Goal: Information Seeking & Learning: Learn about a topic

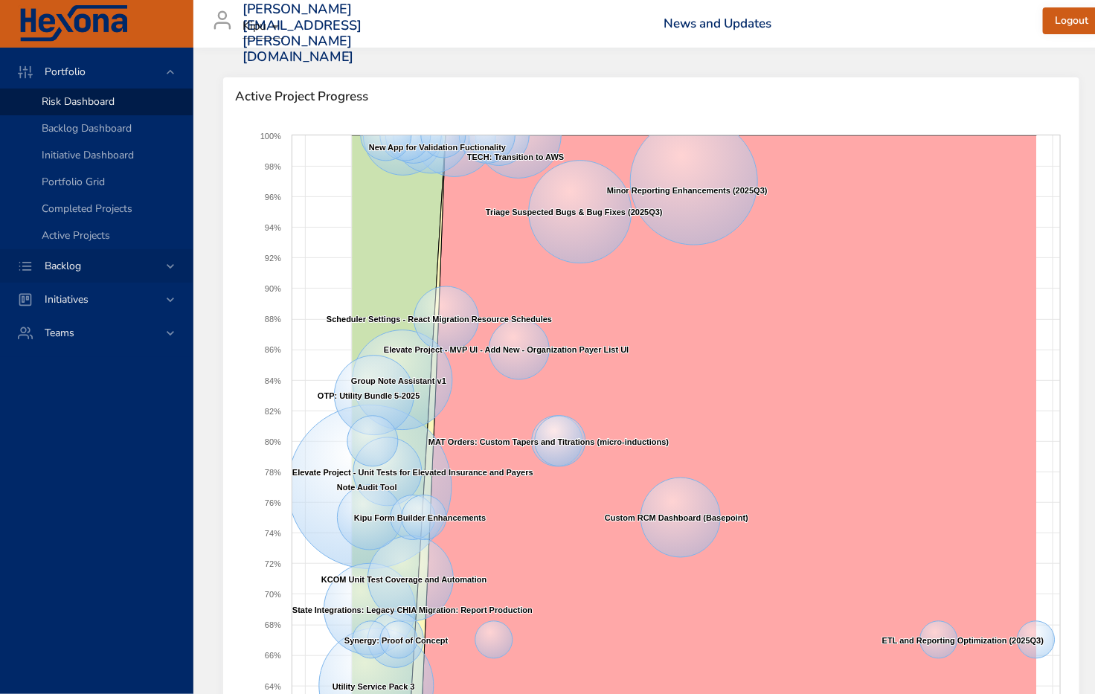
click at [83, 266] on span "Backlog" at bounding box center [63, 266] width 60 height 14
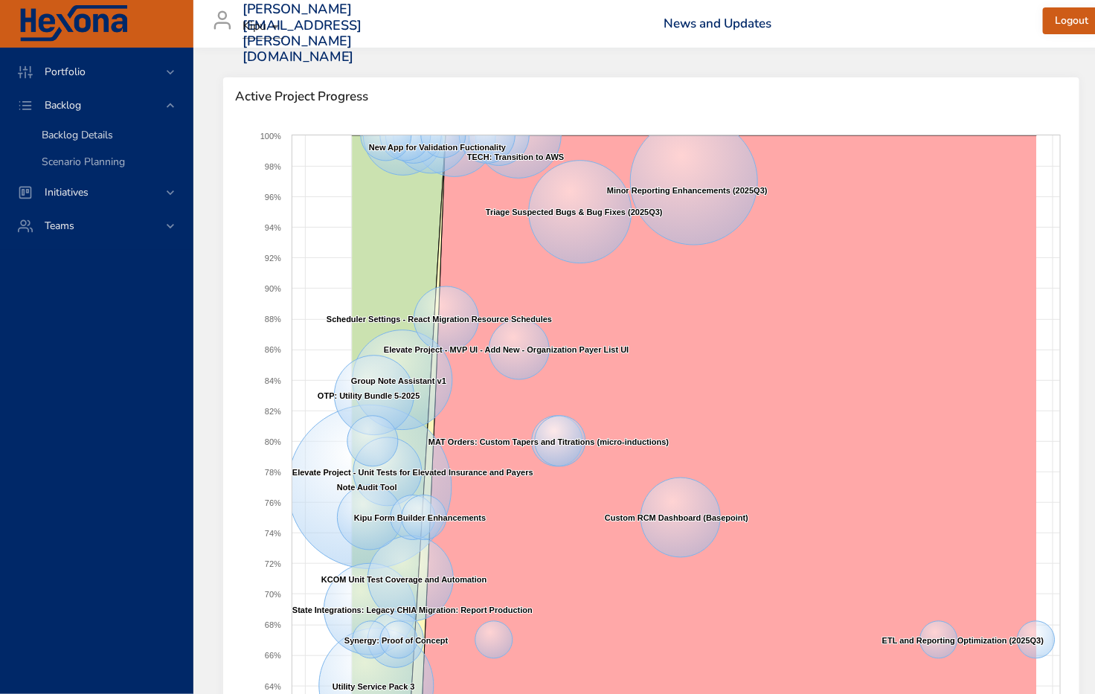
click at [69, 135] on span "Backlog Details" at bounding box center [77, 135] width 71 height 14
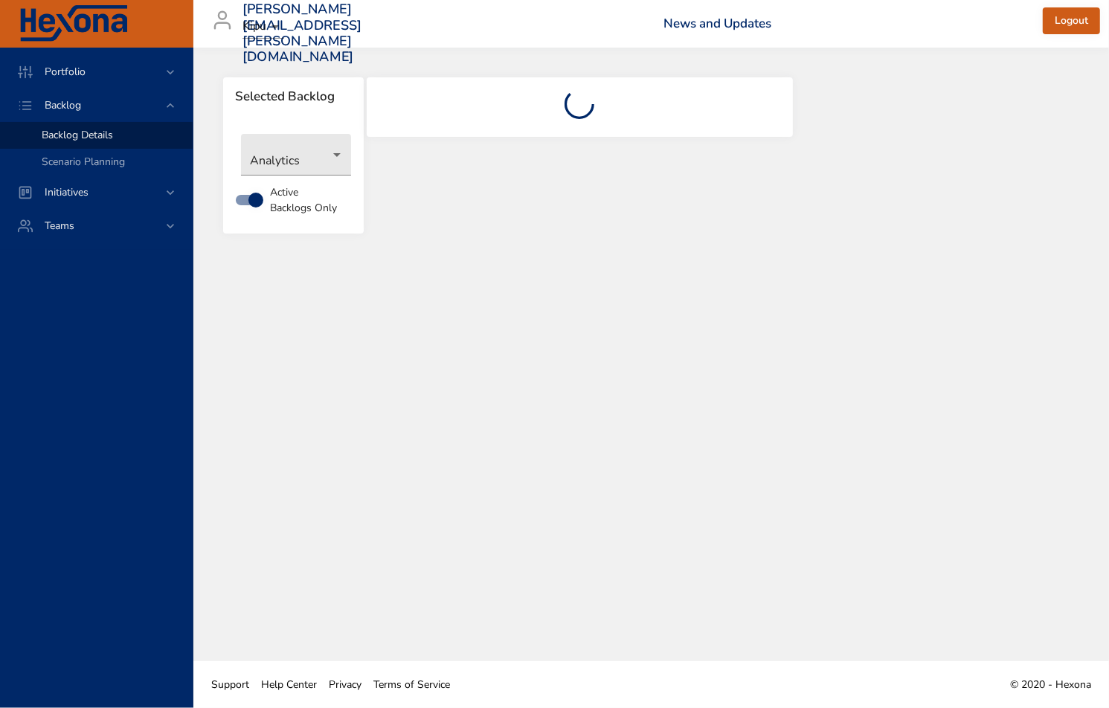
click at [645, 362] on div "Selected Backlog Analytics Active Backlogs Only" at bounding box center [651, 355] width 916 height 614
drag, startPoint x: 617, startPoint y: 332, endPoint x: 590, endPoint y: 323, distance: 28.2
click at [612, 330] on div "Selected Backlog Analytics Active Backlogs Only" at bounding box center [651, 355] width 916 height 614
click at [426, 256] on div "Selected Backlog Analytics Active Backlogs Only" at bounding box center [651, 355] width 916 height 614
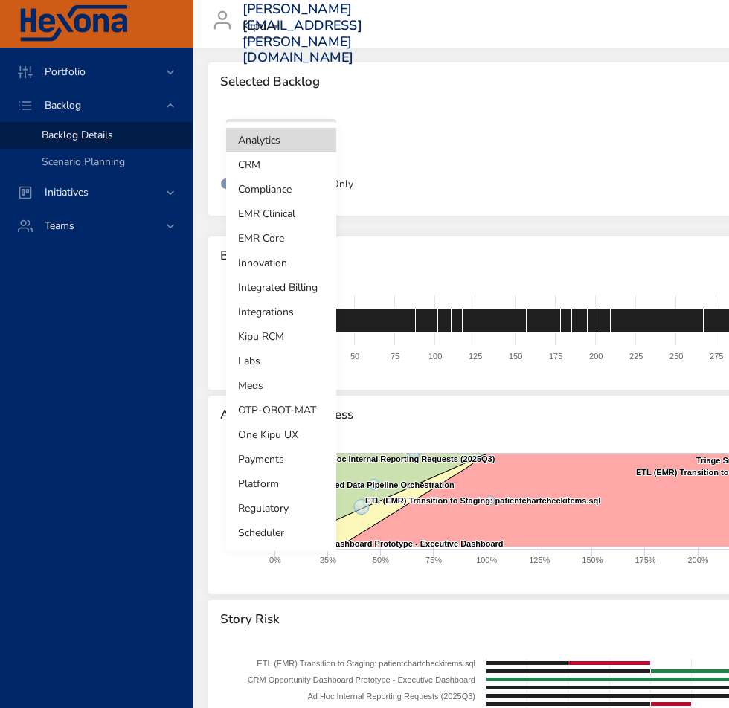
click at [325, 144] on body "Portfolio Backlog Backlog Details Scenario Planning Initiatives Teams matthew.q…" at bounding box center [364, 354] width 729 height 708
click at [255, 310] on li "Integrations" at bounding box center [281, 312] width 110 height 25
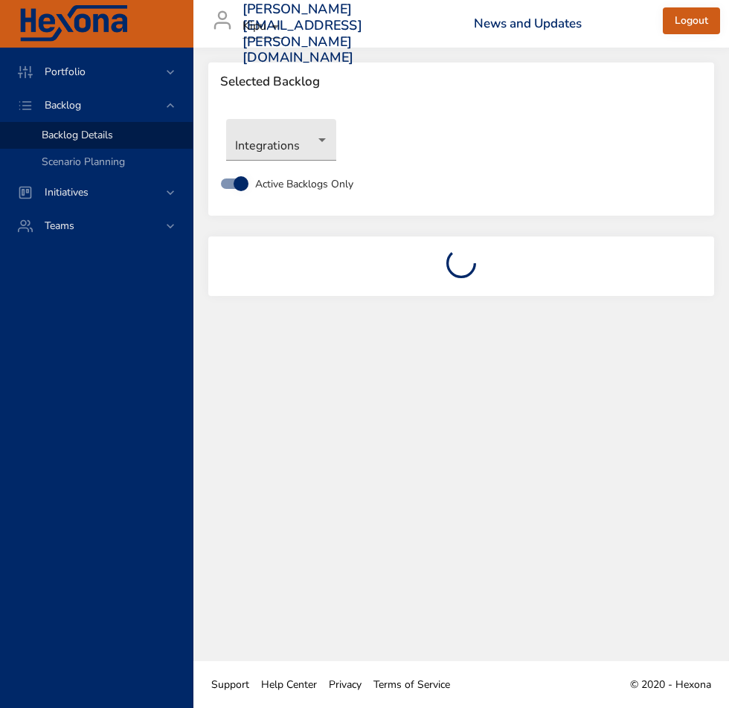
click at [74, 548] on div "Portfolio Backlog Backlog Details Scenario Planning Initiatives Teams" at bounding box center [96, 378] width 193 height 661
click at [317, 137] on body "Portfolio Backlog Backlog Details Scenario Planning Initiatives Teams matthew.q…" at bounding box center [364, 354] width 729 height 708
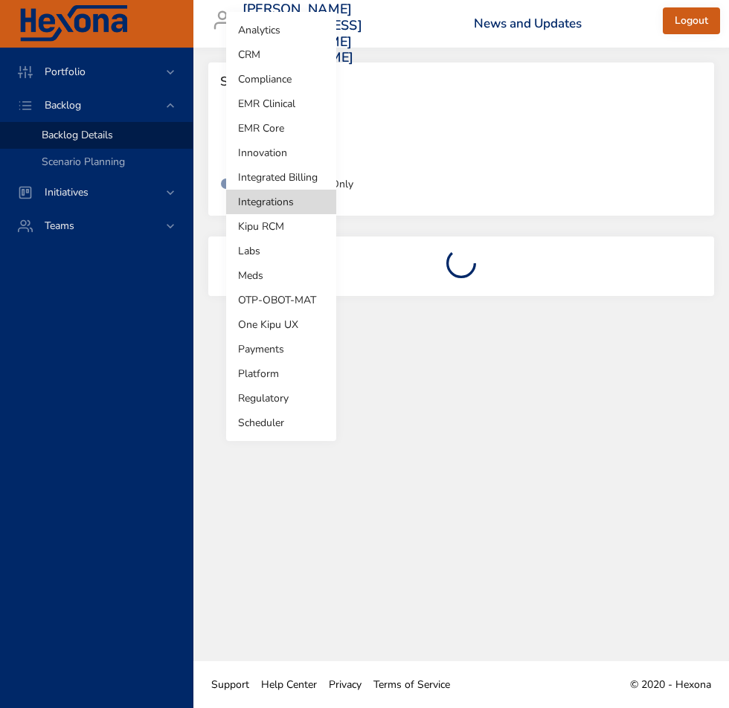
click at [58, 101] on div at bounding box center [364, 354] width 729 height 708
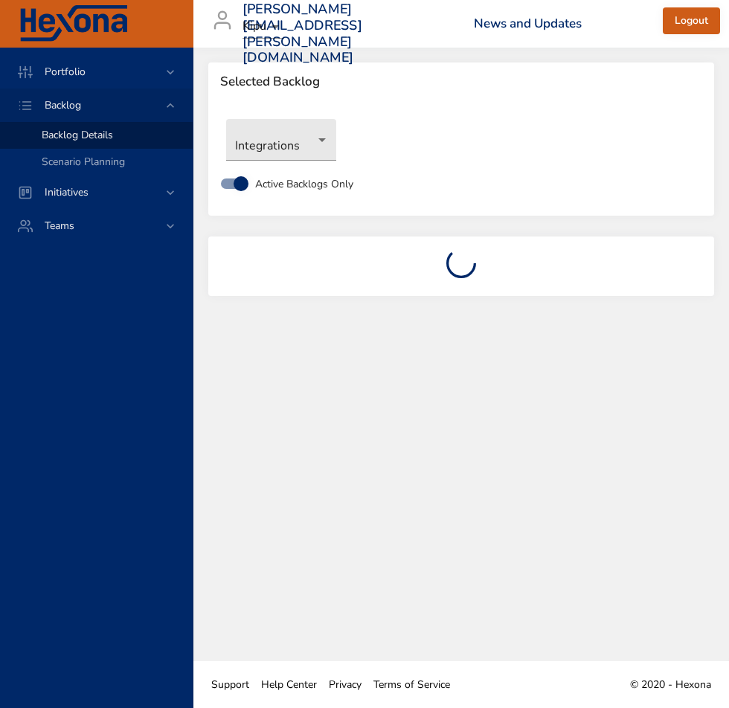
click at [83, 106] on span "Backlog" at bounding box center [63, 105] width 60 height 14
click at [67, 69] on span "Portfolio" at bounding box center [65, 72] width 65 height 14
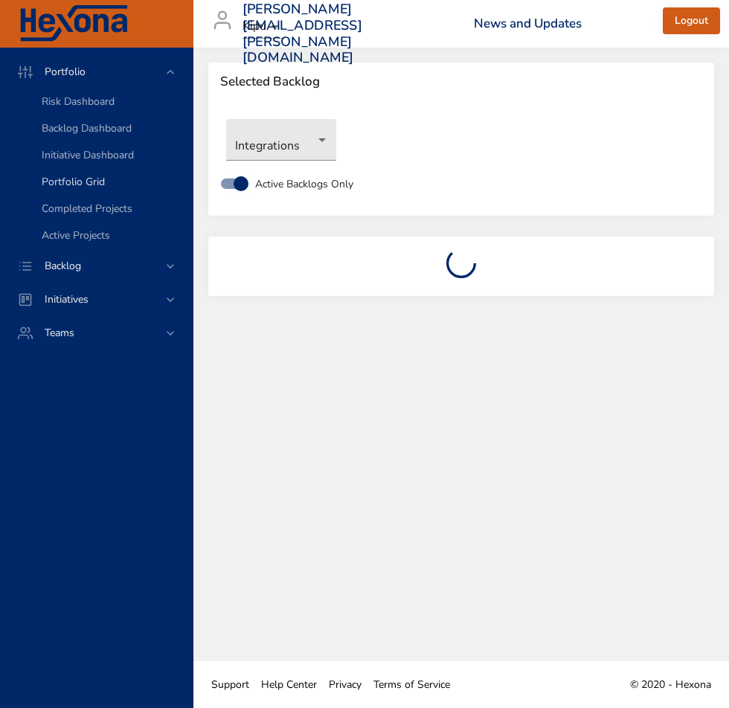
click at [62, 182] on span "Portfolio Grid" at bounding box center [73, 182] width 63 height 14
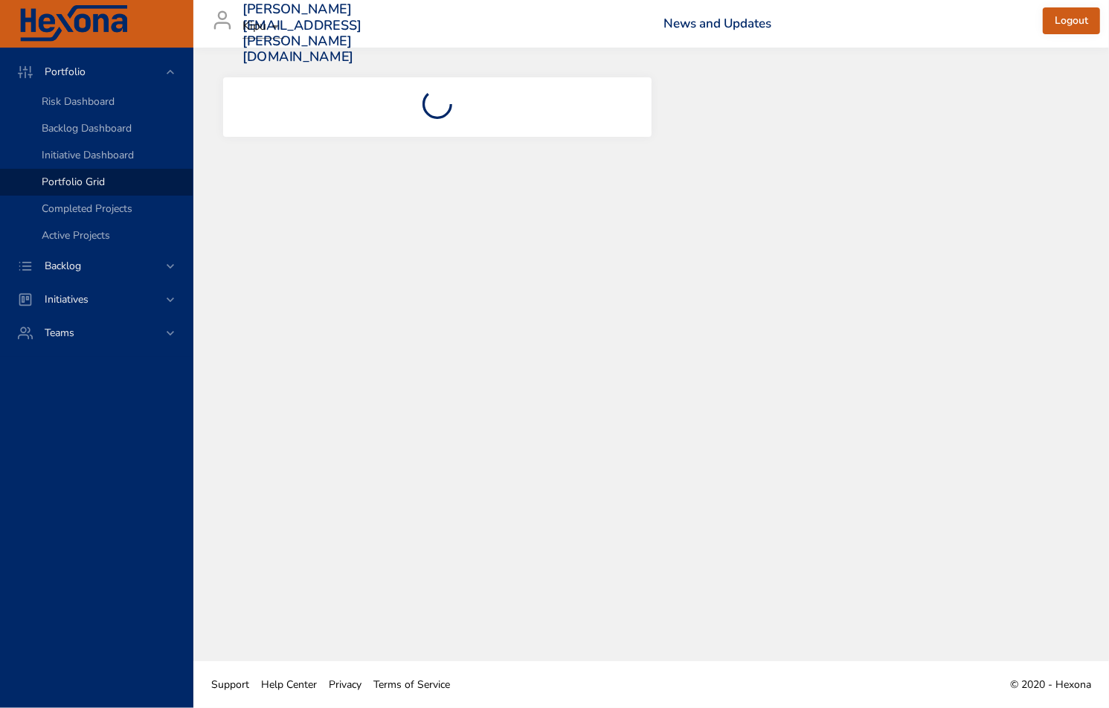
click at [60, 177] on span "Portfolio Grid" at bounding box center [73, 182] width 63 height 14
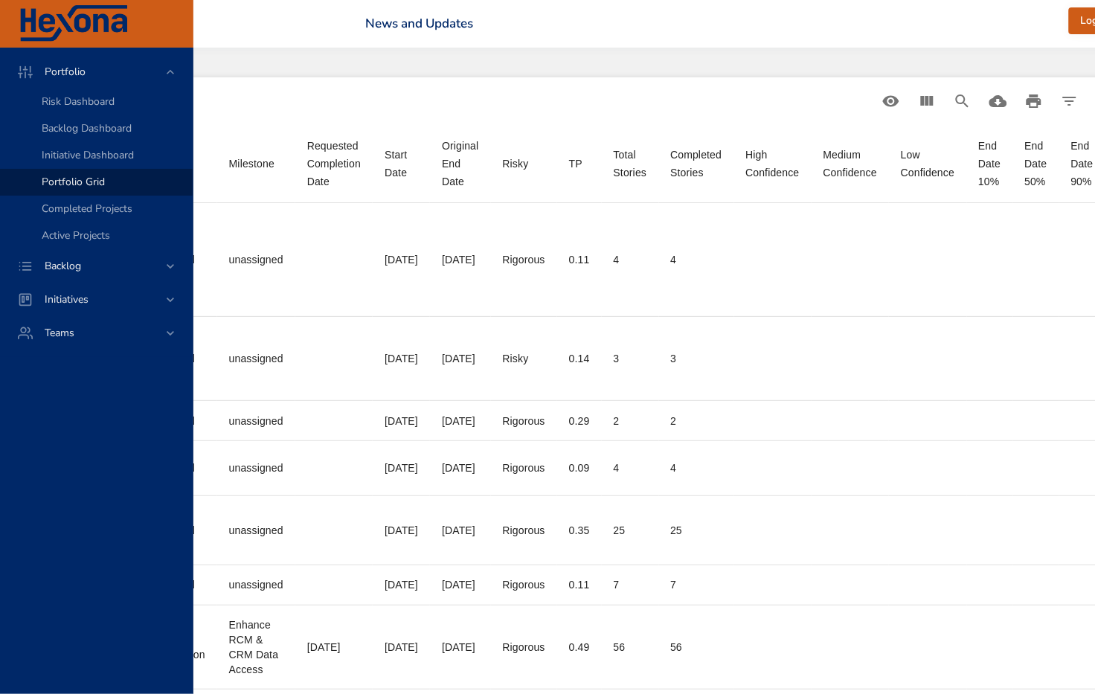
scroll to position [0, 698]
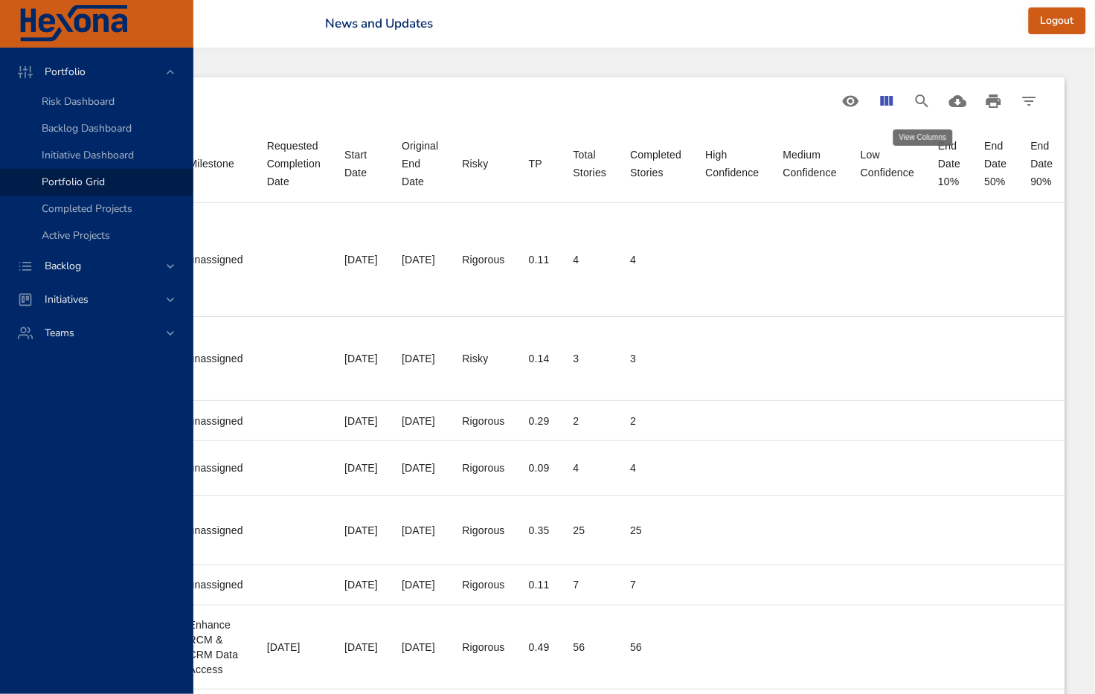
click at [728, 94] on icon "View Columns" at bounding box center [887, 101] width 18 height 18
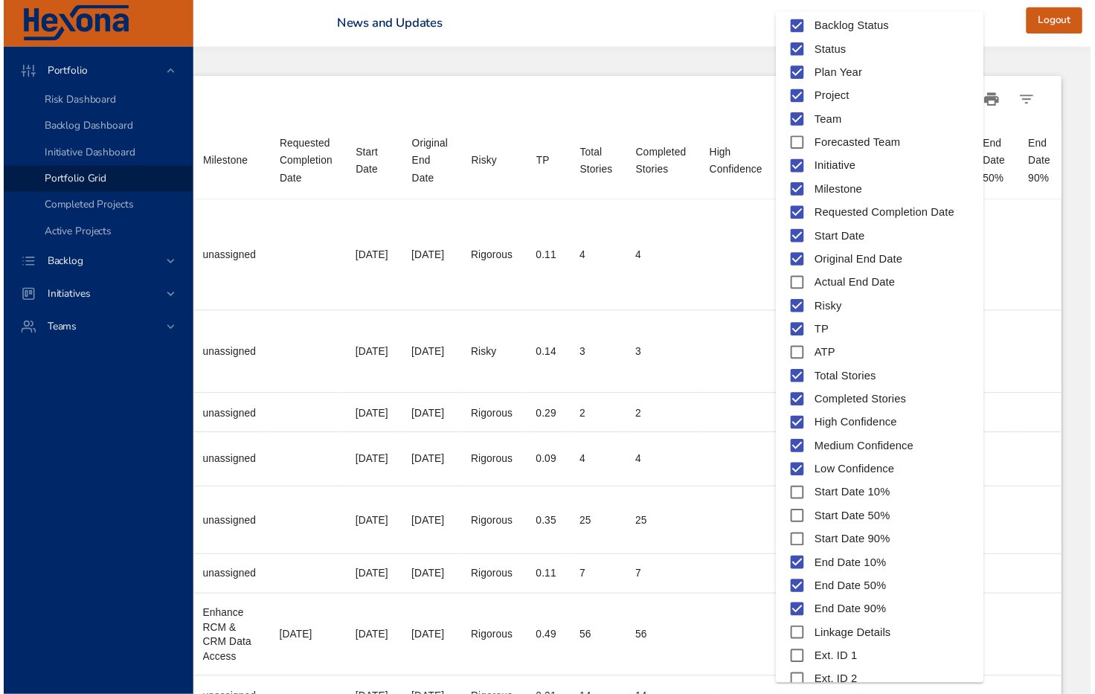
scroll to position [100, 0]
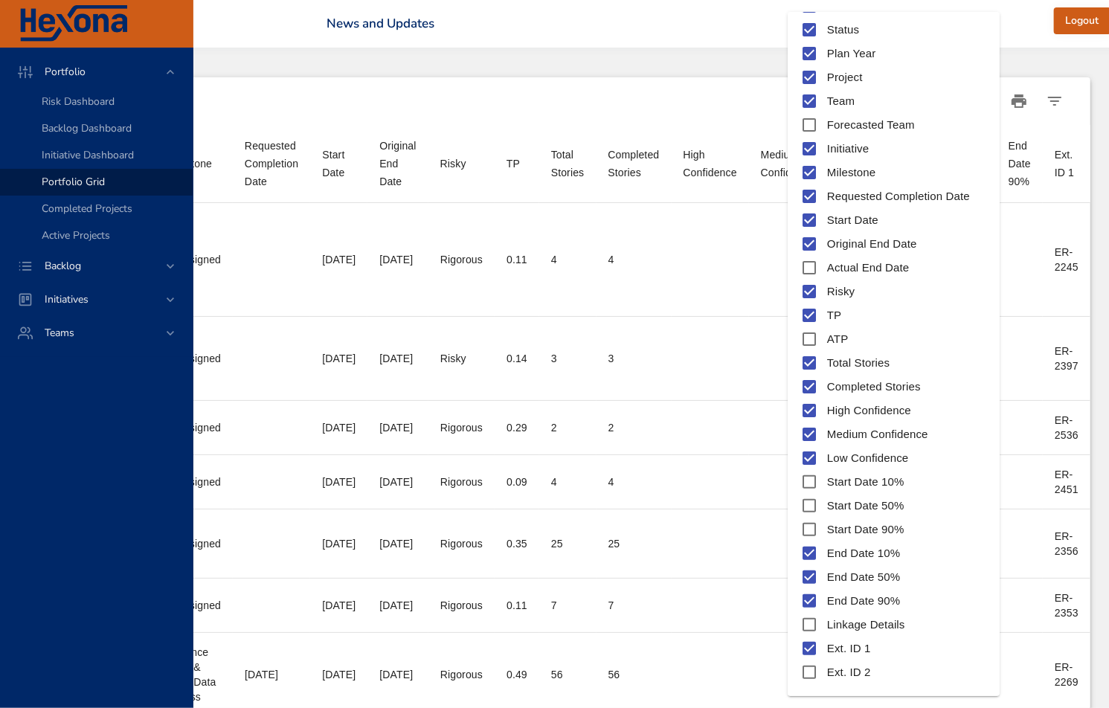
click at [728, 22] on div at bounding box center [554, 354] width 1109 height 708
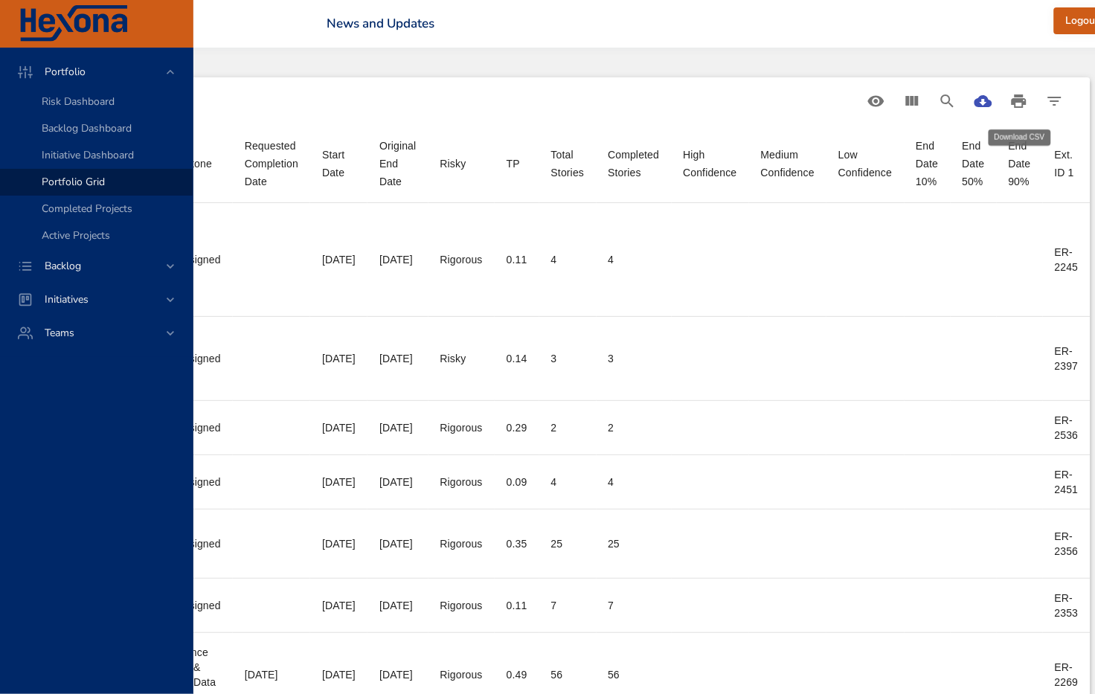
click at [728, 104] on icon "Download CSV" at bounding box center [984, 101] width 18 height 12
click at [87, 259] on span "Backlog" at bounding box center [63, 266] width 60 height 14
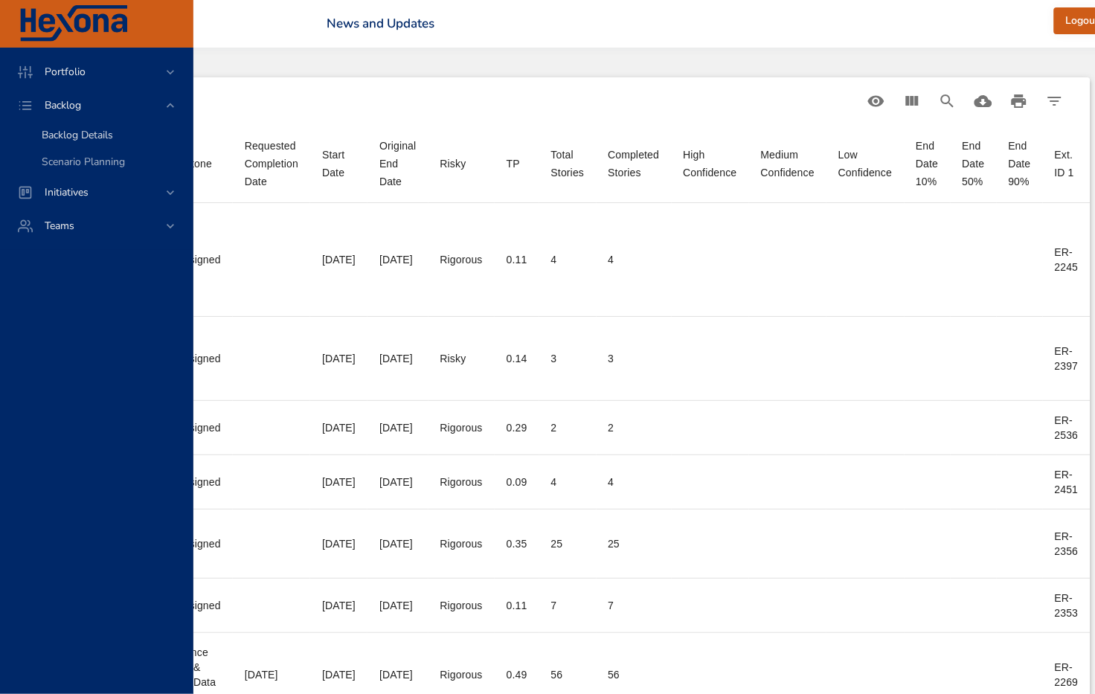
click at [63, 133] on span "Backlog Details" at bounding box center [77, 135] width 71 height 14
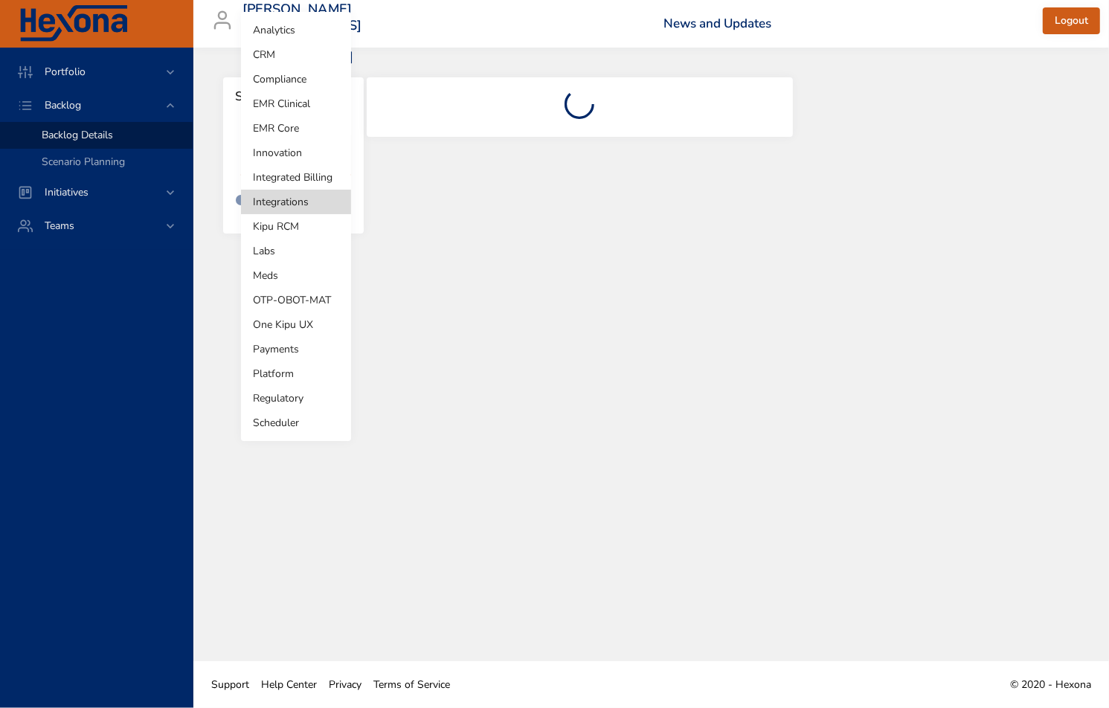
drag, startPoint x: 283, startPoint y: 145, endPoint x: 286, endPoint y: 164, distance: 18.7
click at [285, 152] on body "Portfolio Backlog Backlog Details Scenario Planning Initiatives Teams matthew.q…" at bounding box center [554, 354] width 1109 height 708
click at [280, 81] on li "Compliance" at bounding box center [296, 79] width 110 height 25
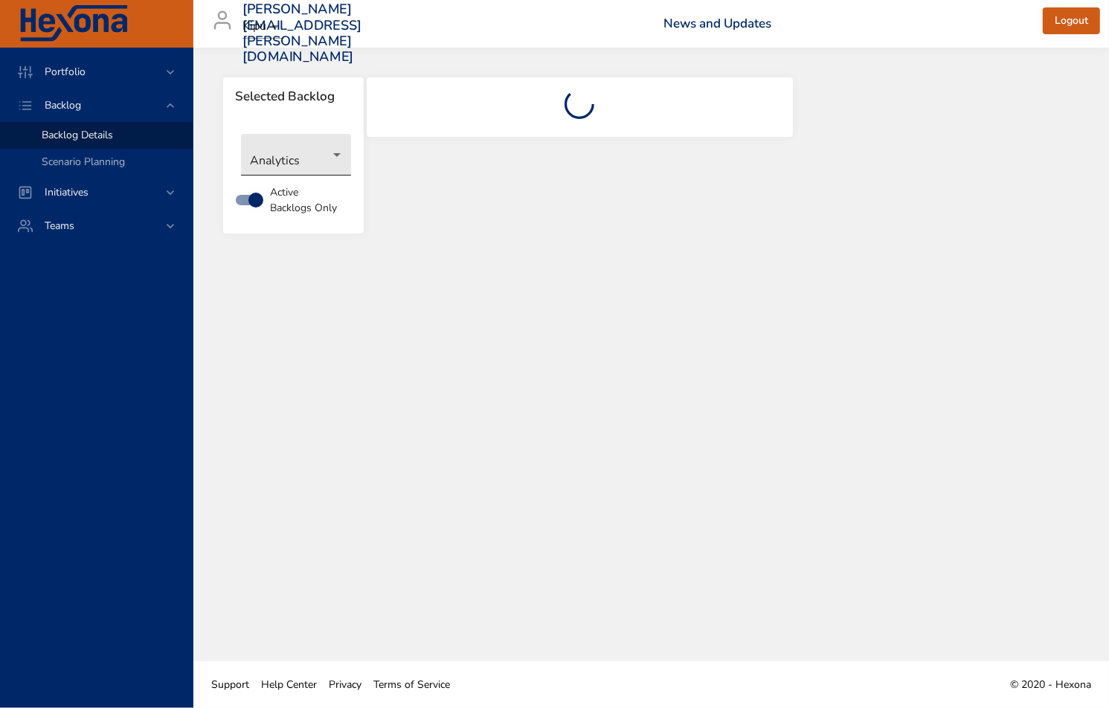
click at [340, 157] on body "Portfolio Backlog Backlog Details Scenario Planning Initiatives Teams [PERSON_N…" at bounding box center [554, 354] width 1109 height 708
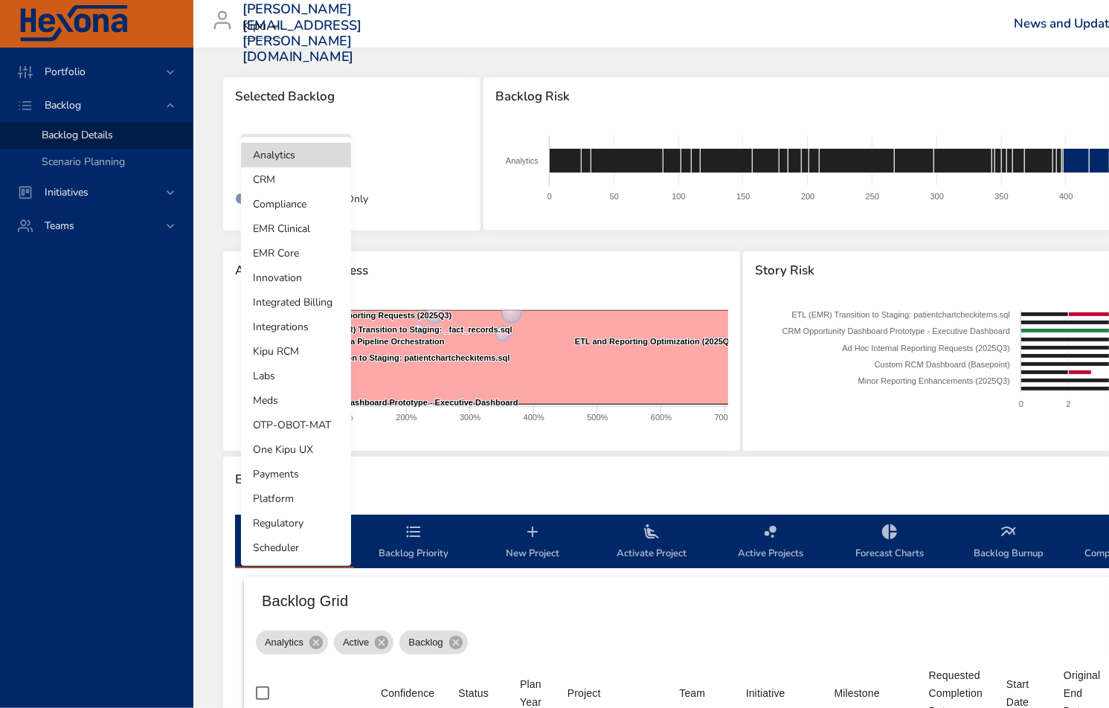
click at [289, 199] on li "Compliance" at bounding box center [296, 204] width 110 height 25
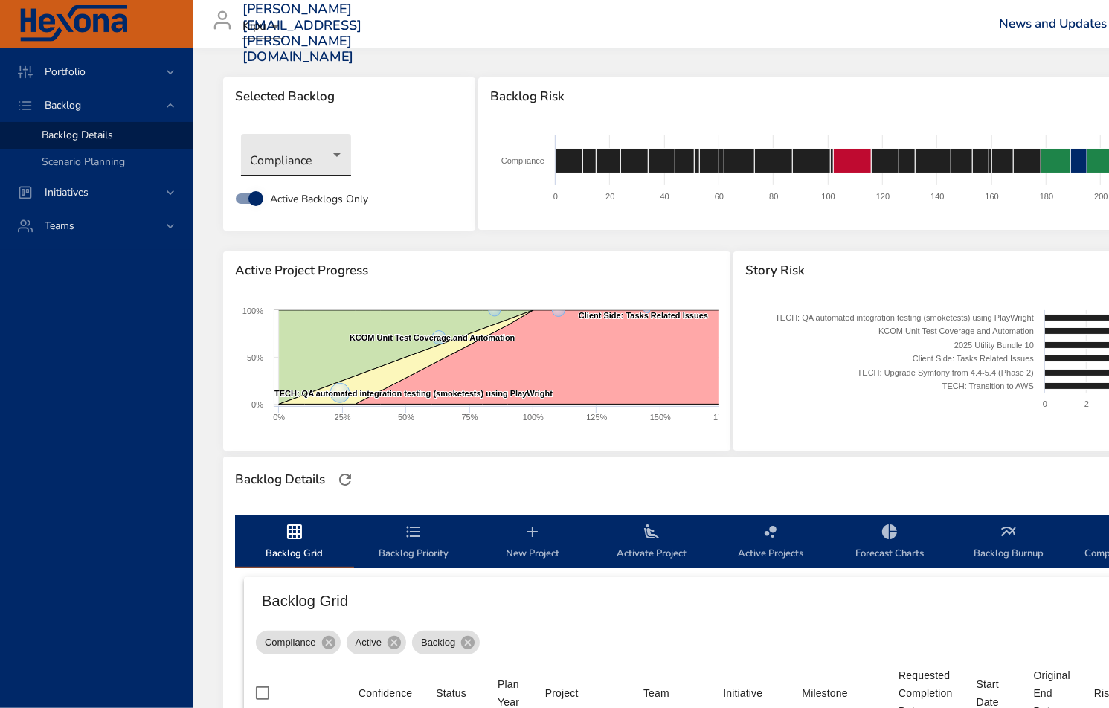
click at [294, 155] on body "Portfolio Backlog Backlog Details Scenario Planning Initiatives Teams matthew.q…" at bounding box center [554, 354] width 1109 height 708
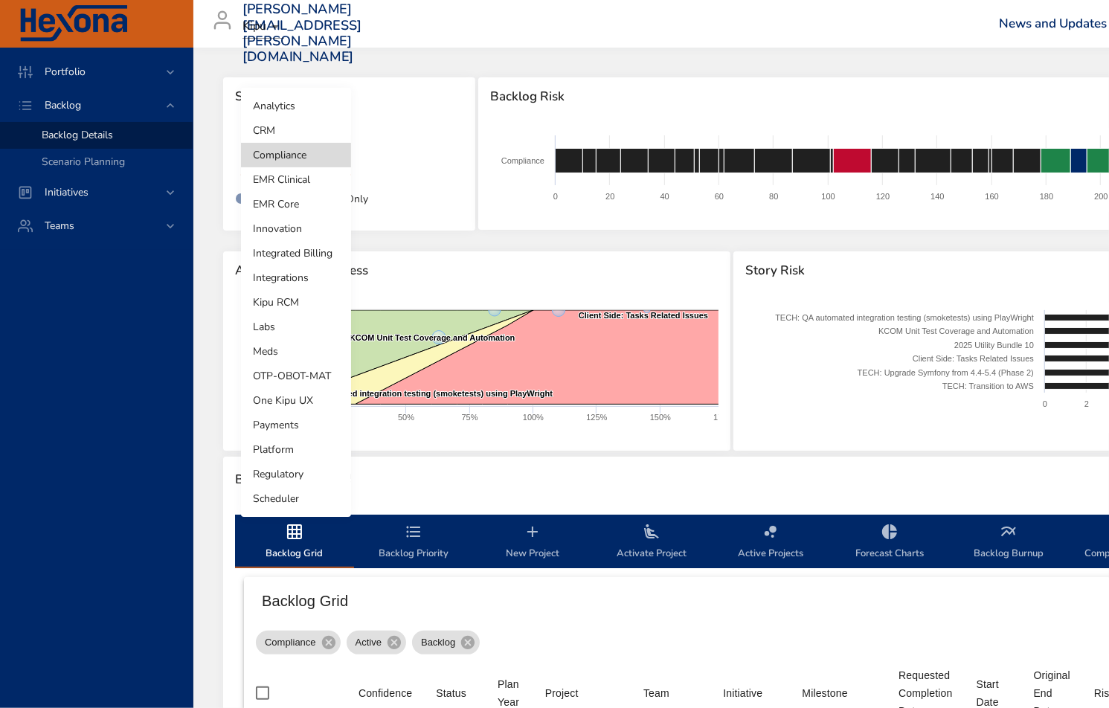
click at [290, 229] on li "Innovation" at bounding box center [296, 229] width 110 height 25
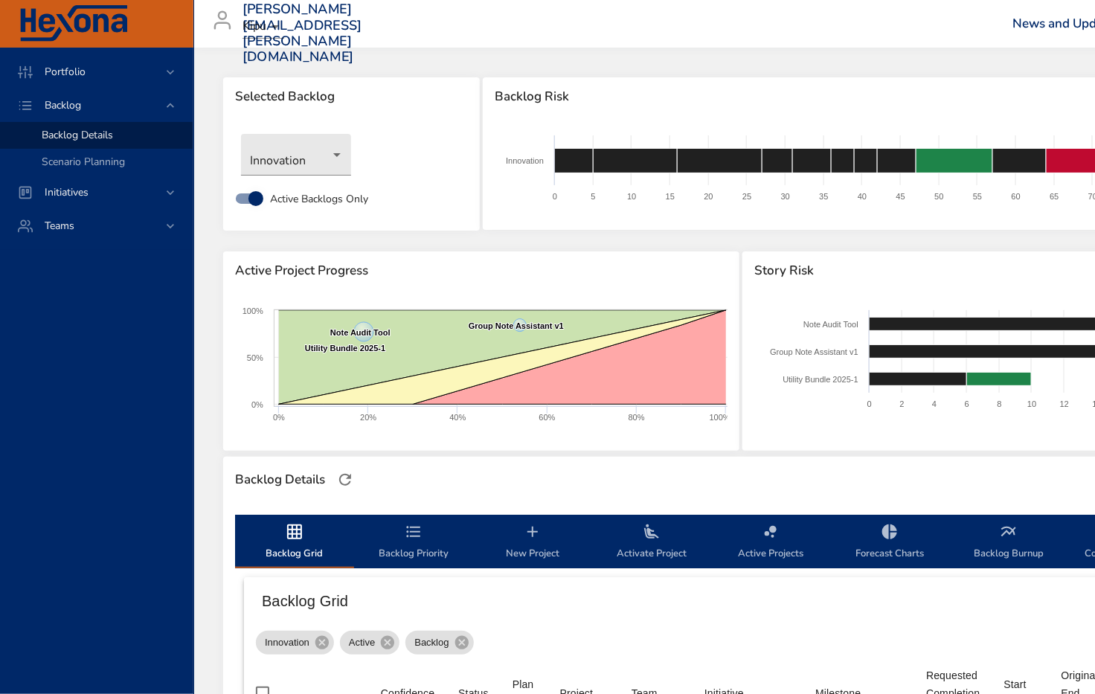
scroll to position [403, 0]
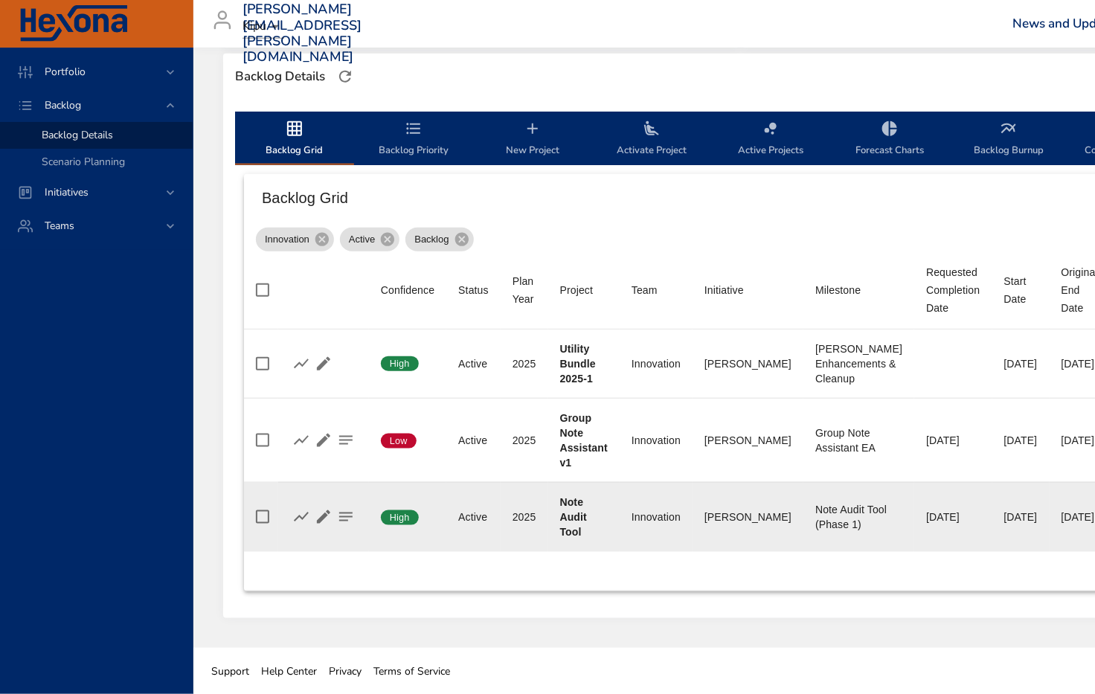
drag, startPoint x: 569, startPoint y: 513, endPoint x: 561, endPoint y: 515, distance: 8.5
click at [569, 513] on b "Note Audit Tool" at bounding box center [574, 517] width 28 height 42
click at [316, 513] on icon "button" at bounding box center [324, 517] width 18 height 18
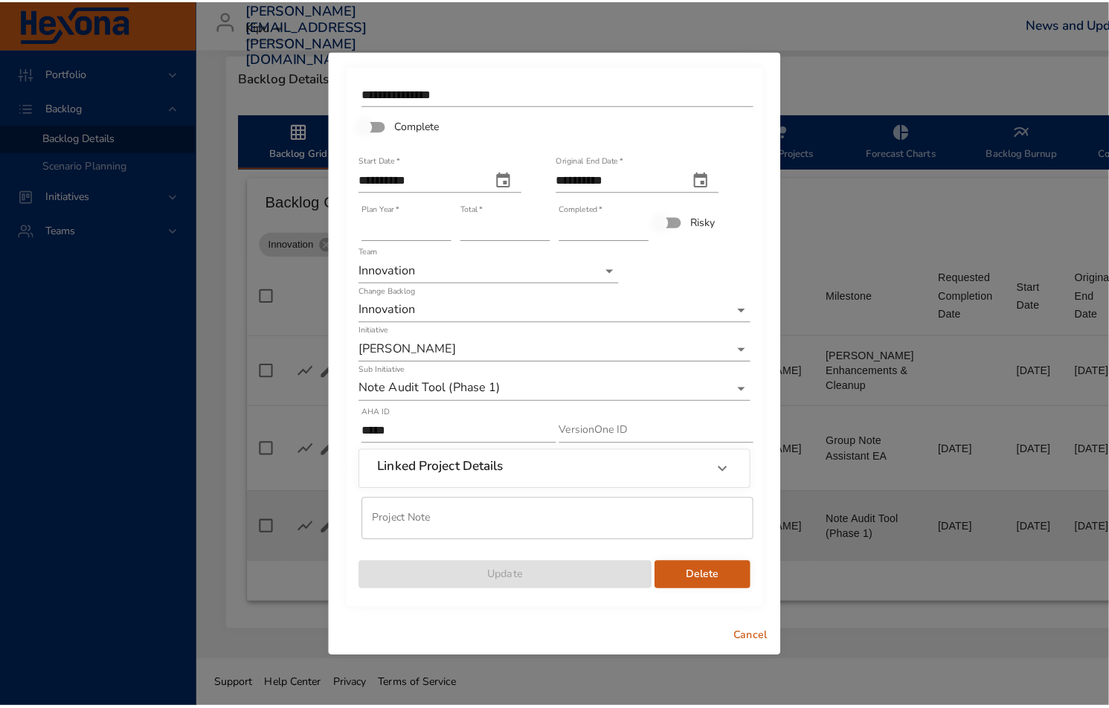
scroll to position [389, 0]
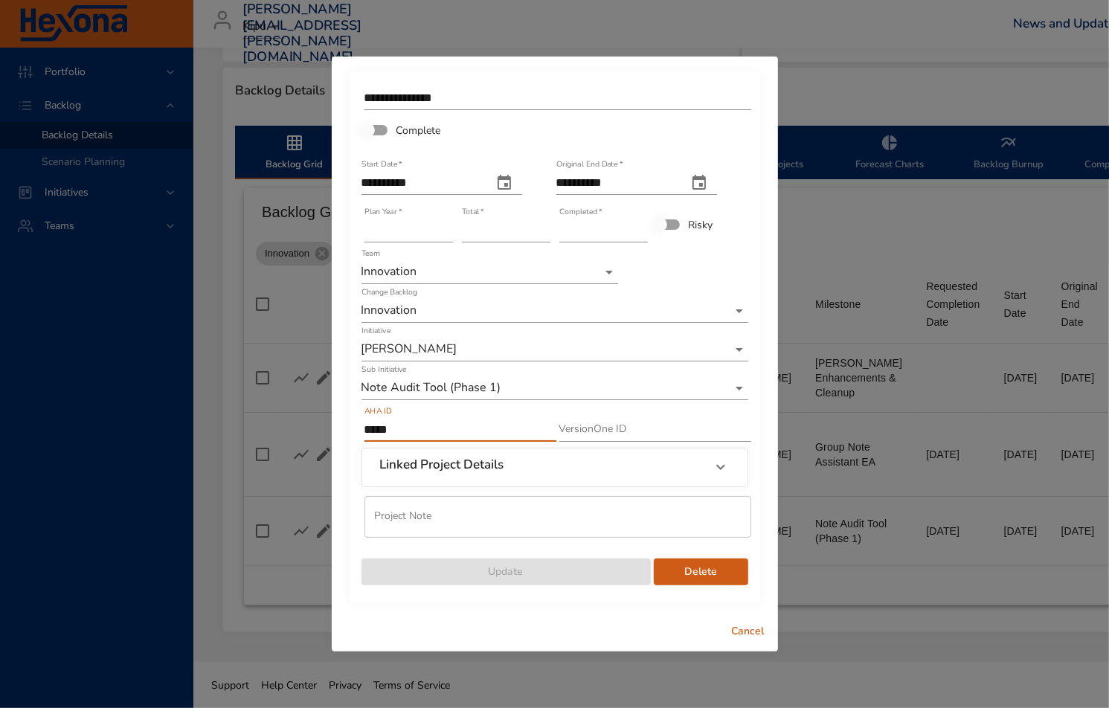
drag, startPoint x: 396, startPoint y: 430, endPoint x: 344, endPoint y: 429, distance: 51.4
click at [344, 429] on div "**********" at bounding box center [555, 335] width 446 height 556
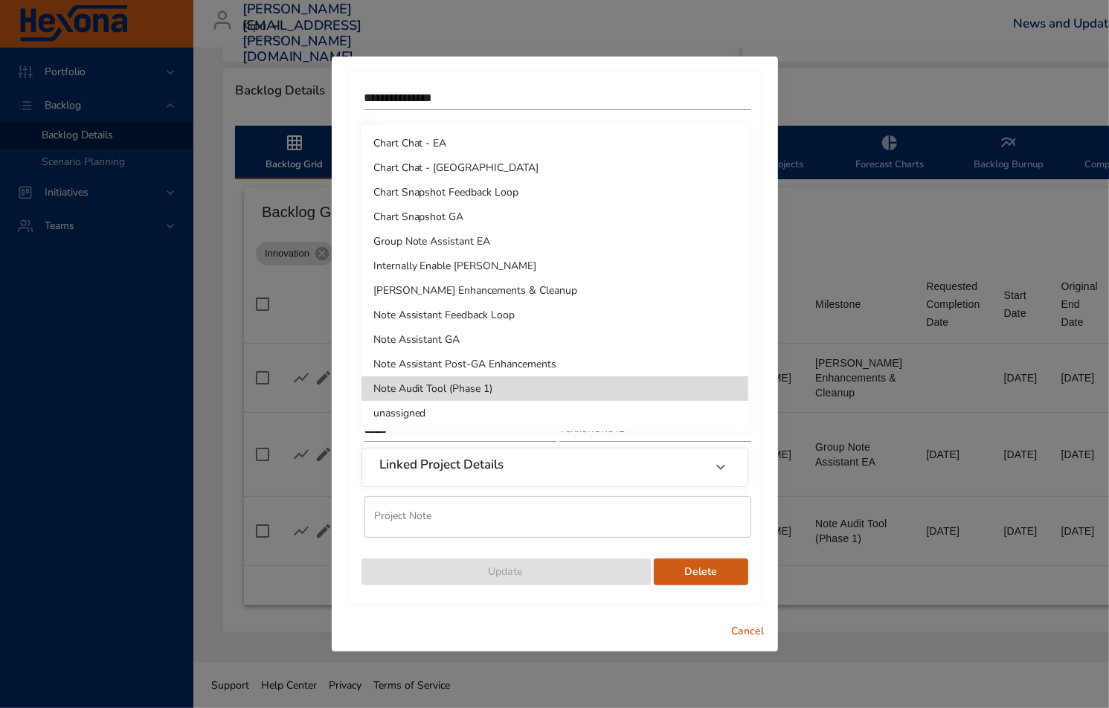
drag, startPoint x: 513, startPoint y: 385, endPoint x: 390, endPoint y: 390, distance: 122.9
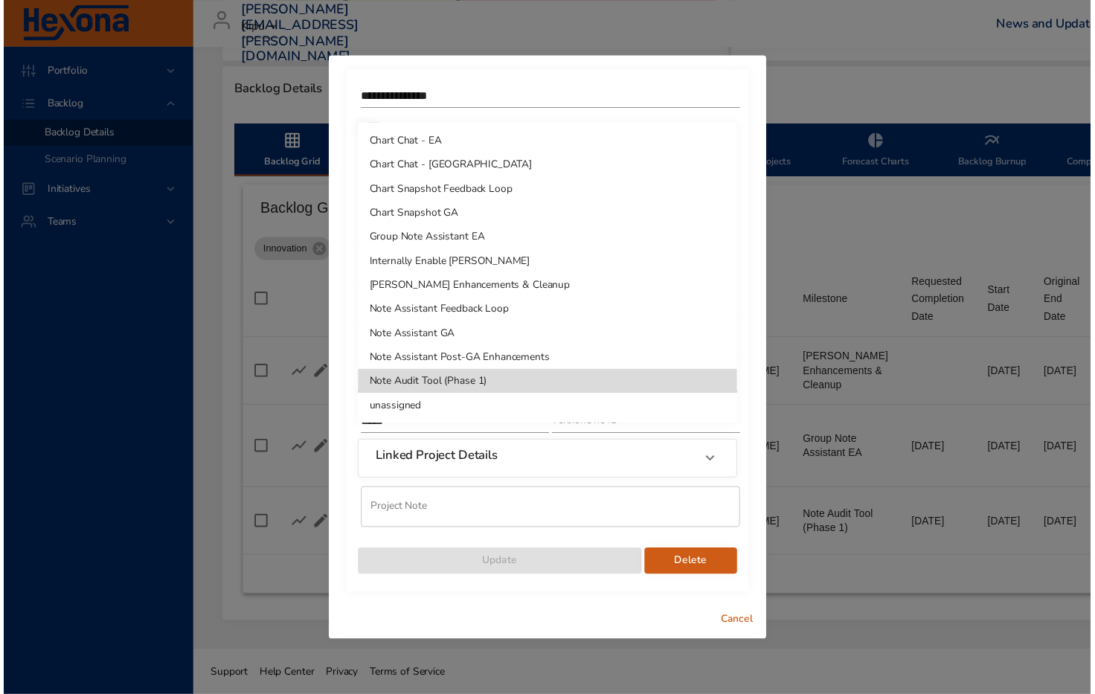
scroll to position [388, 0]
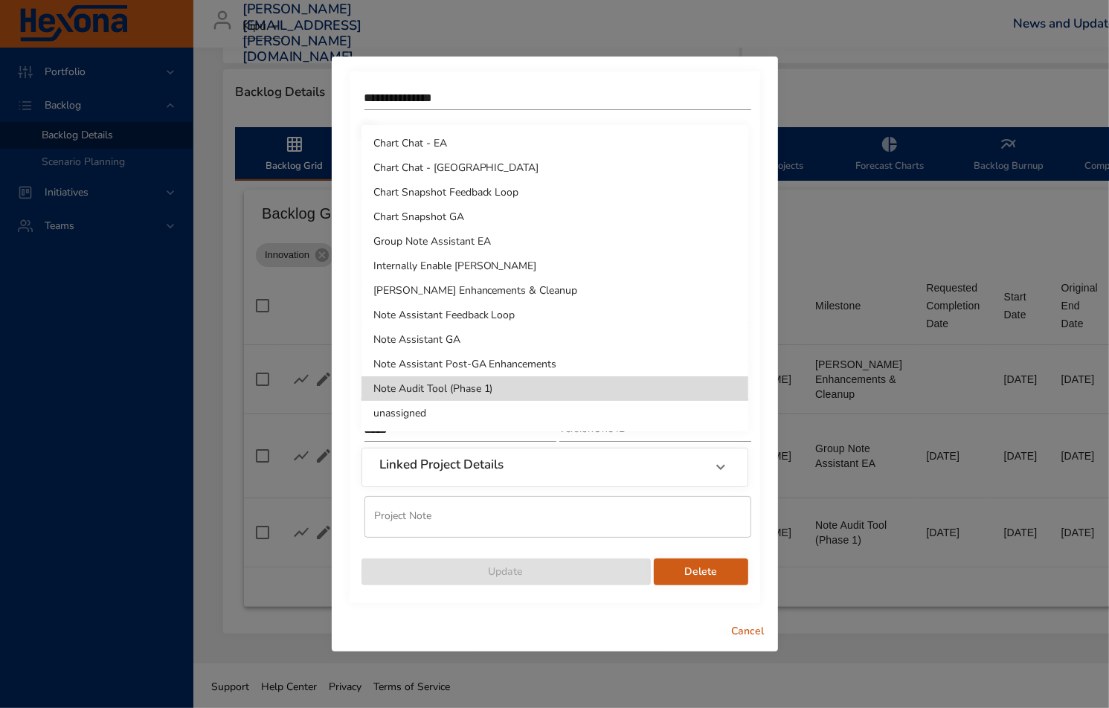
click at [745, 635] on div at bounding box center [554, 354] width 1109 height 708
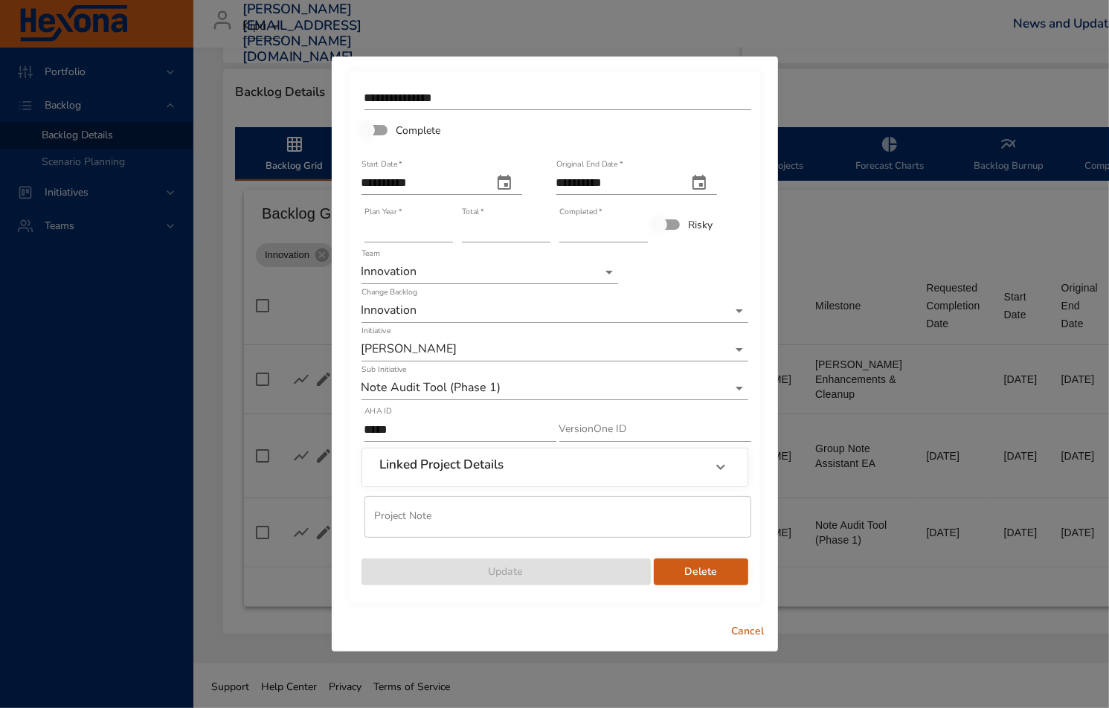
click at [734, 630] on span "Cancel" at bounding box center [749, 632] width 36 height 19
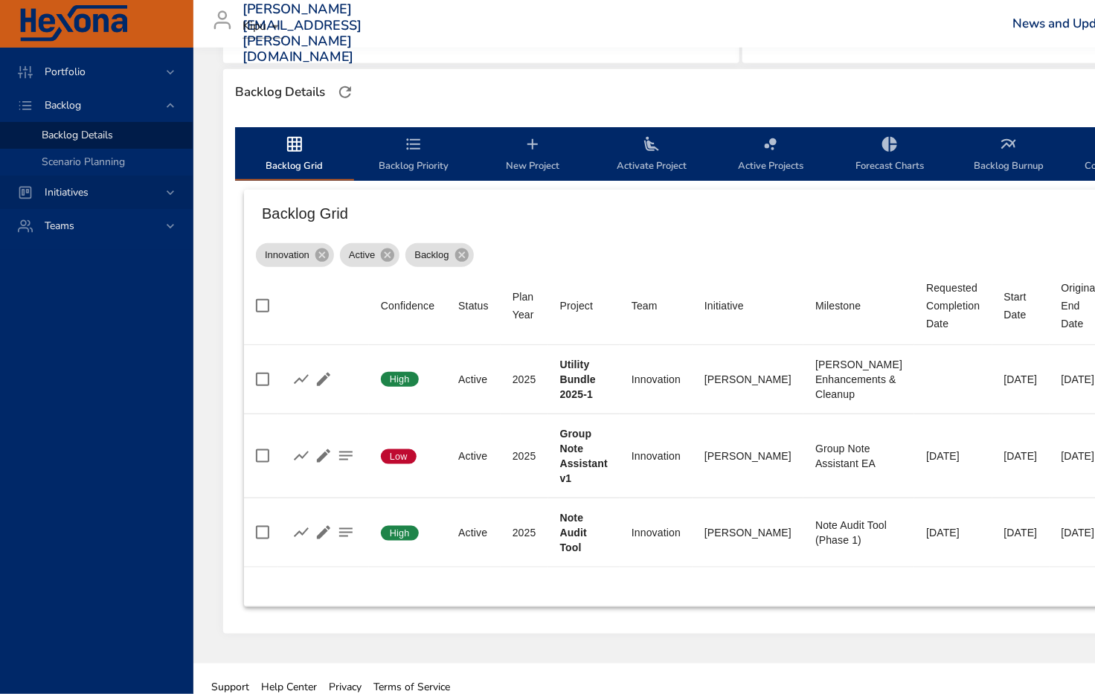
click at [61, 182] on div "Initiatives" at bounding box center [96, 192] width 193 height 33
click at [80, 187] on link "Milestone Details" at bounding box center [96, 195] width 193 height 27
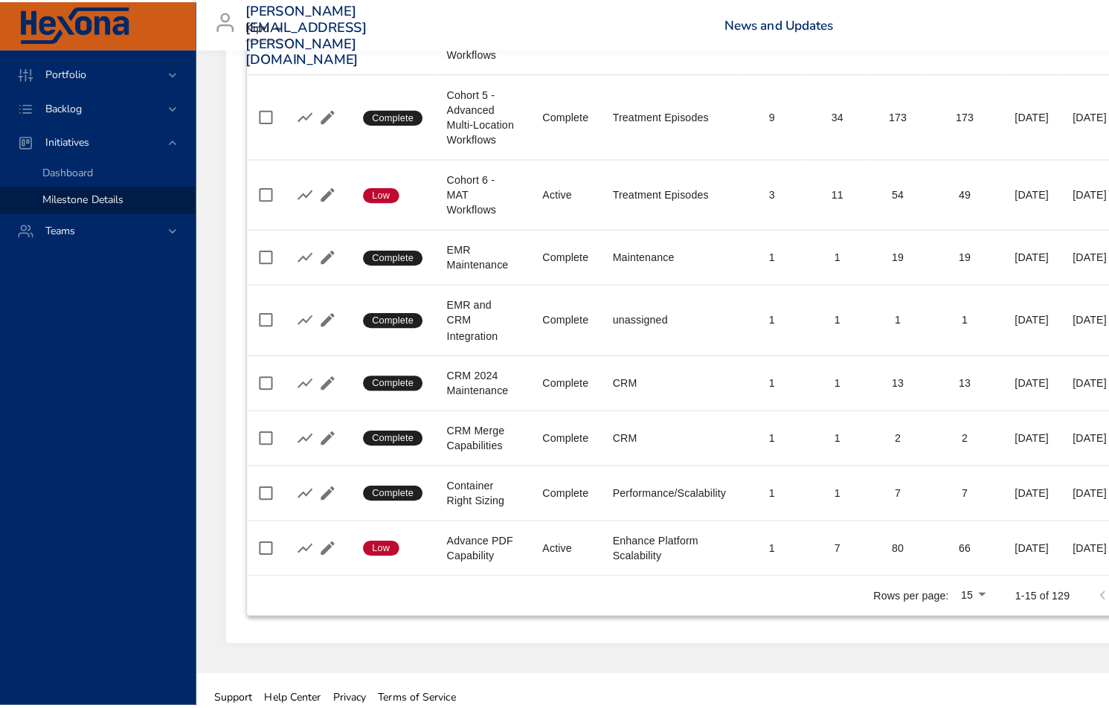
scroll to position [690, 0]
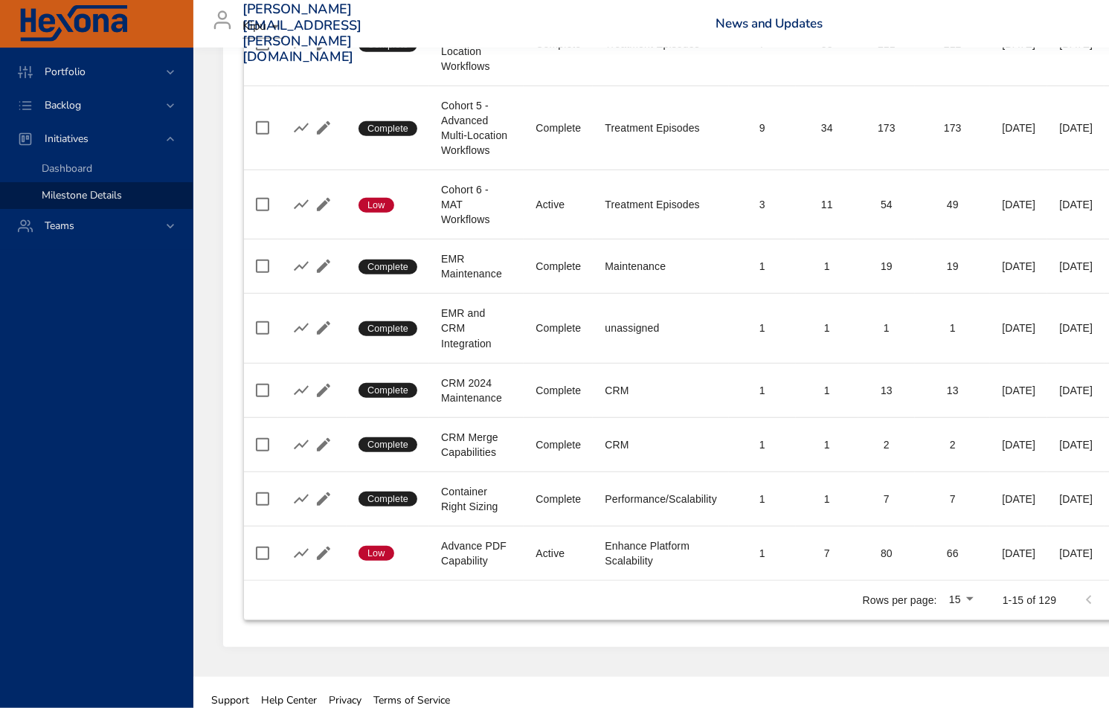
click at [1022, 611] on li "100" at bounding box center [1025, 611] width 44 height 27
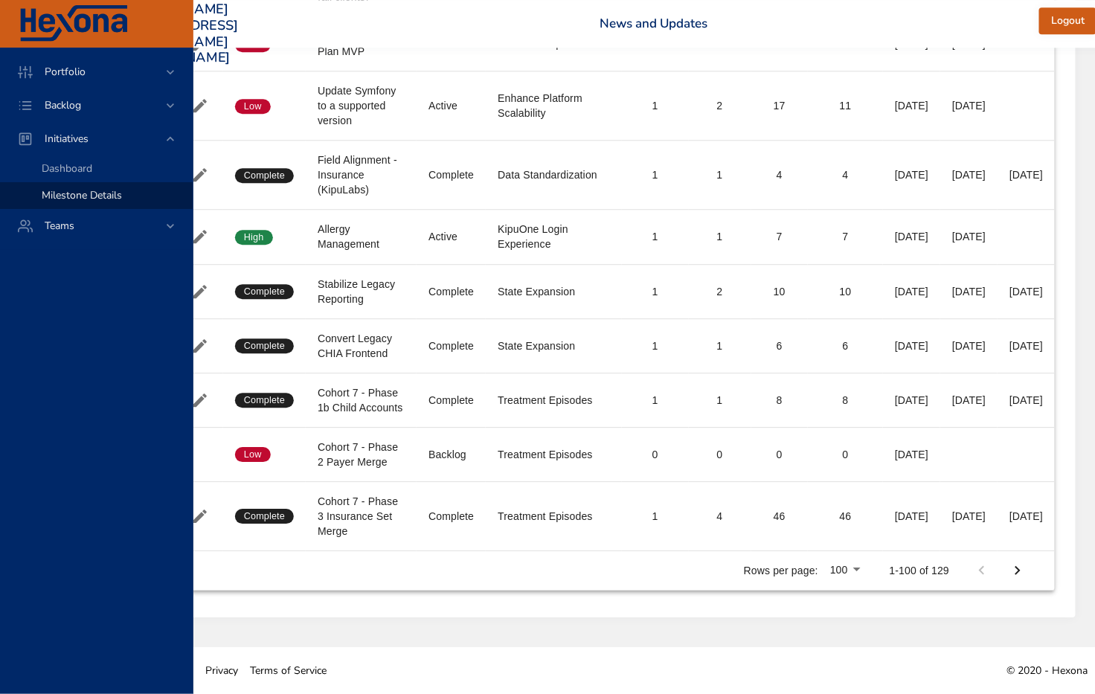
scroll to position [6411, 179]
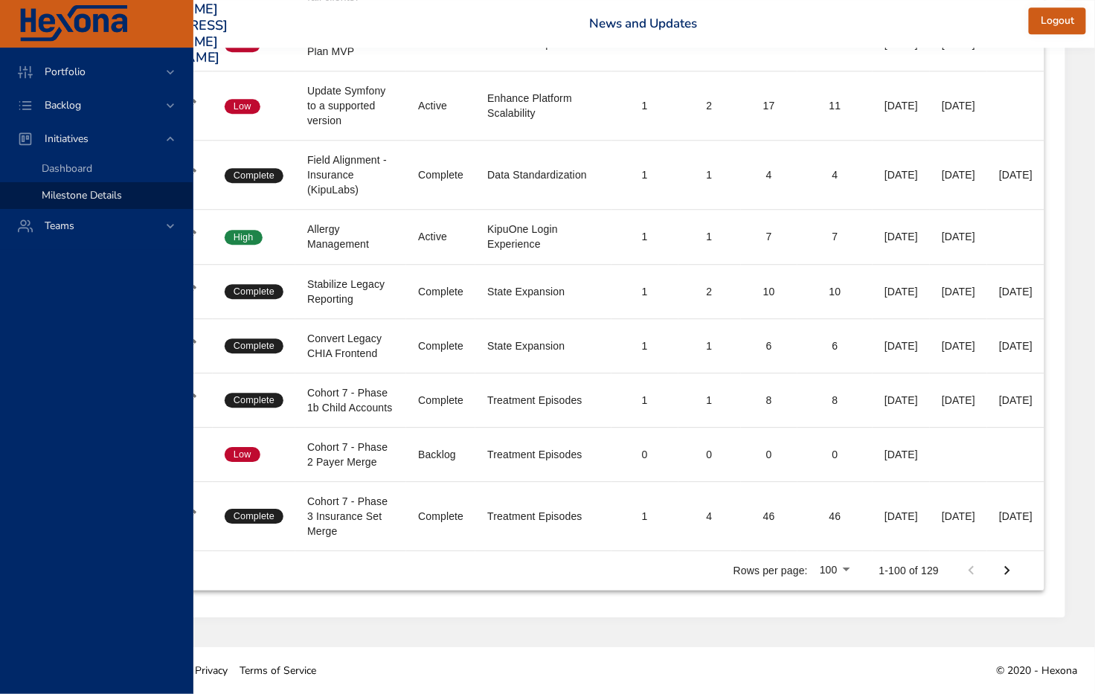
click at [1009, 572] on icon "Next Page" at bounding box center [1007, 571] width 18 height 18
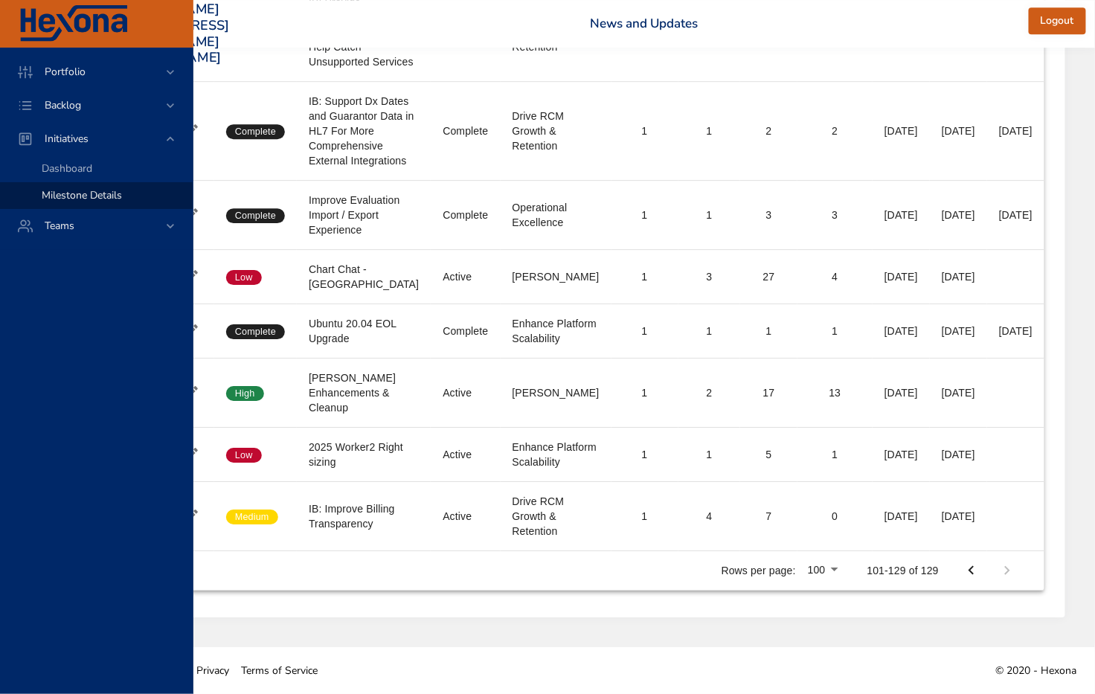
scroll to position [2115, 142]
click at [971, 567] on icon "Previous Page" at bounding box center [972, 571] width 18 height 18
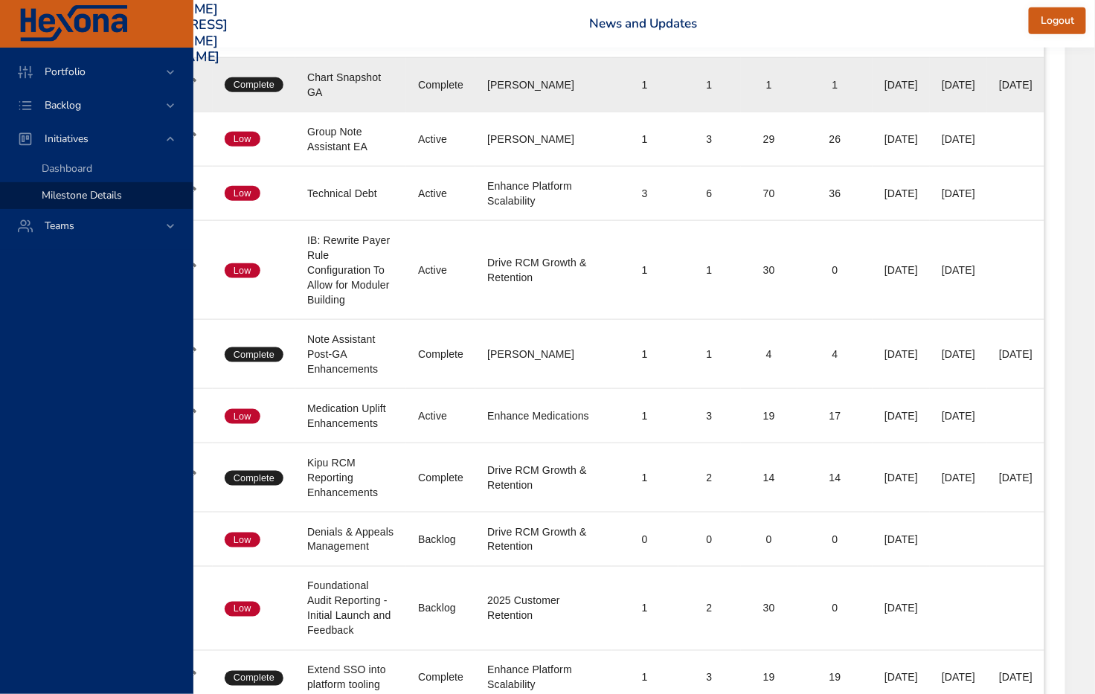
scroll to position [1793, 142]
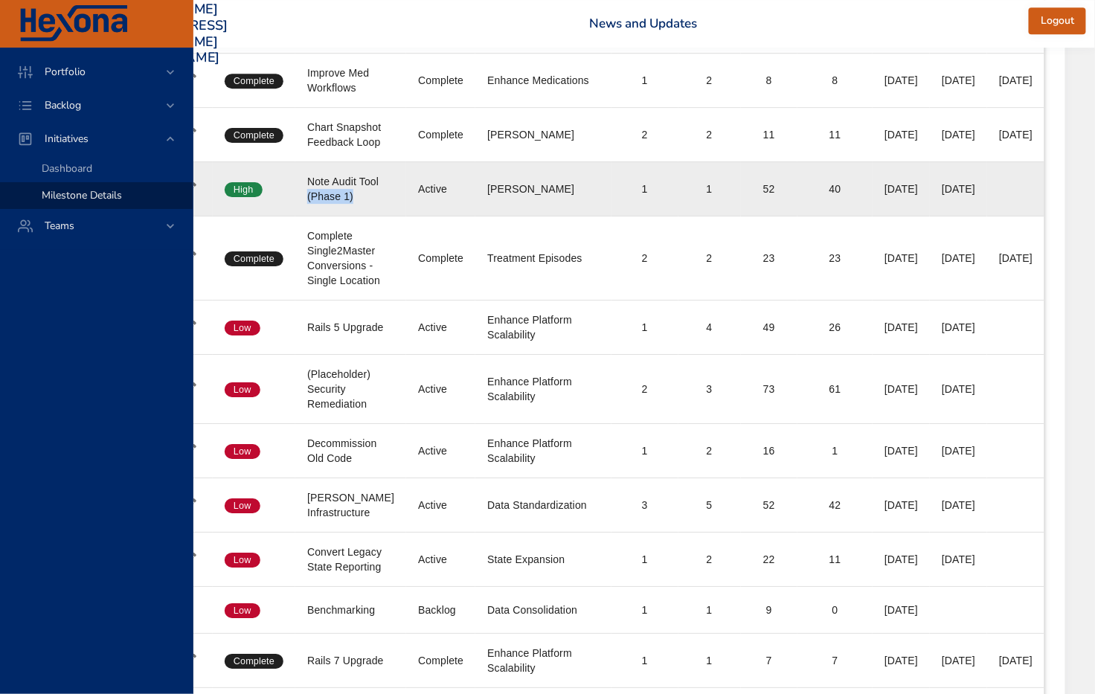
drag, startPoint x: 347, startPoint y: 363, endPoint x: 293, endPoint y: 368, distance: 54.5
click at [295, 216] on td "Milestone Note Audit Tool (Phase 1)" at bounding box center [350, 188] width 111 height 54
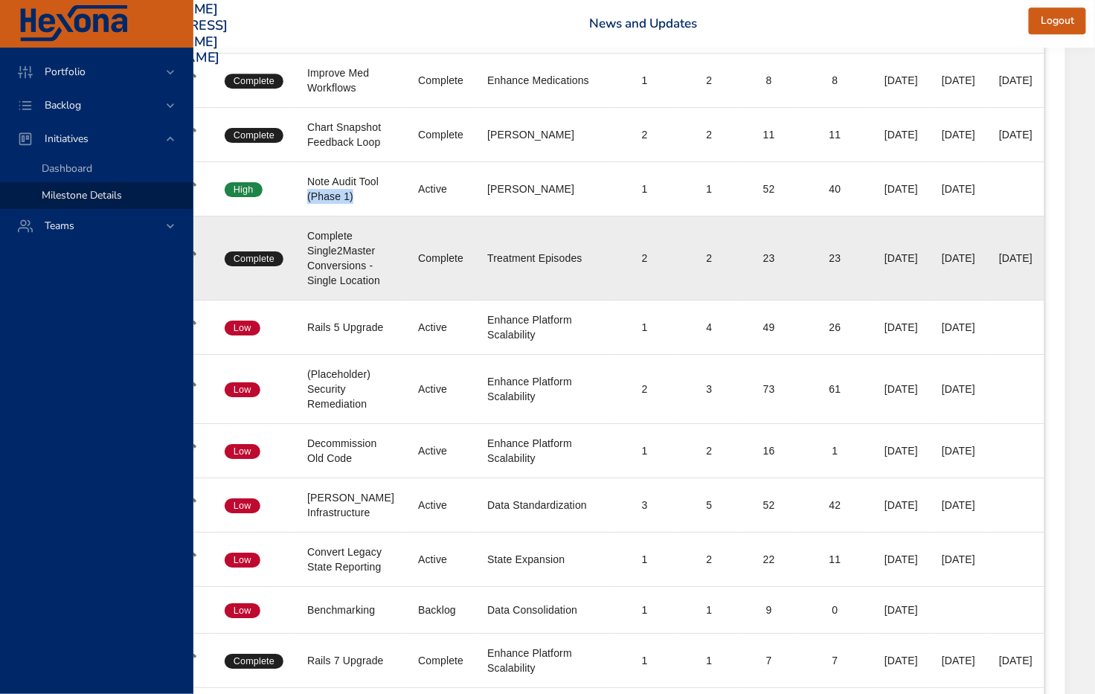
copy div "(Phase 1)"
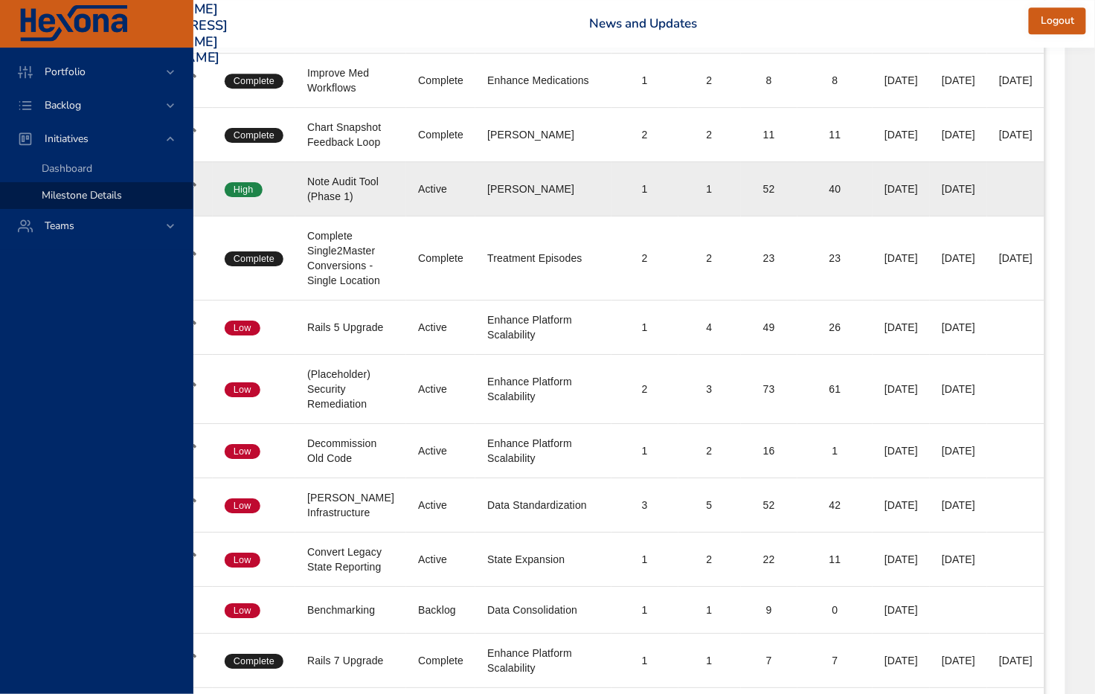
click at [547, 216] on td "Initiative KIP" at bounding box center [543, 188] width 136 height 54
drag, startPoint x: 547, startPoint y: 379, endPoint x: 525, endPoint y: 376, distance: 21.8
click at [546, 216] on td "Initiative KIP" at bounding box center [543, 188] width 136 height 54
click at [324, 204] on div "Note Audit Tool (Phase 1)" at bounding box center [350, 189] width 87 height 30
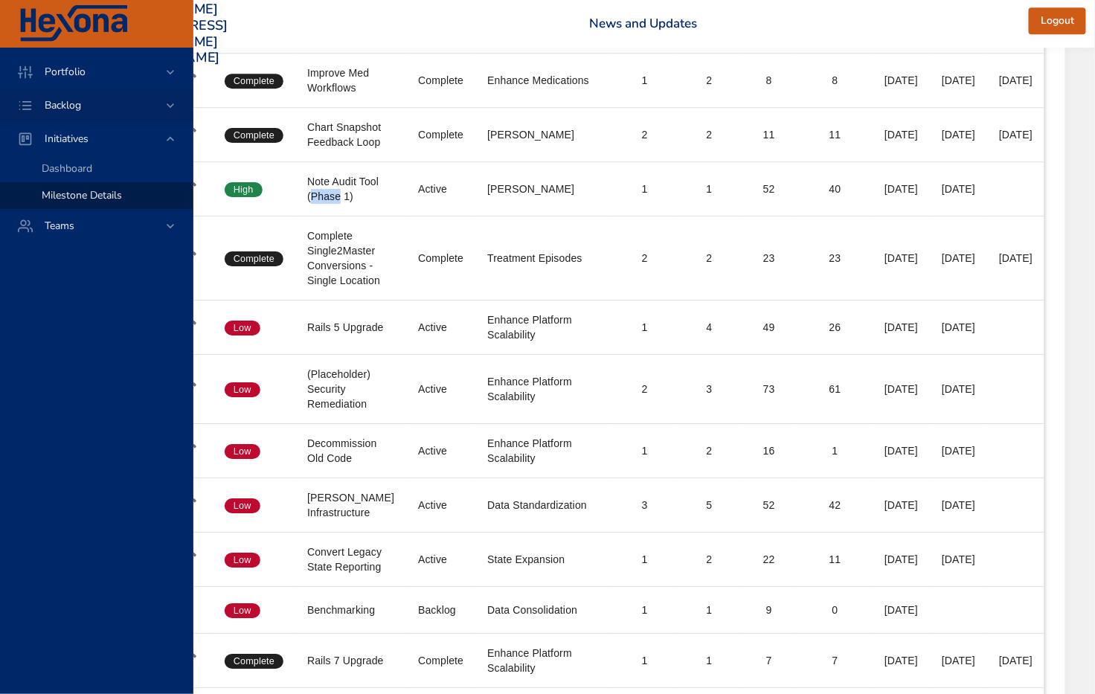
click at [72, 102] on span "Backlog" at bounding box center [63, 105] width 60 height 14
click at [89, 132] on span "Backlog Details" at bounding box center [77, 135] width 71 height 14
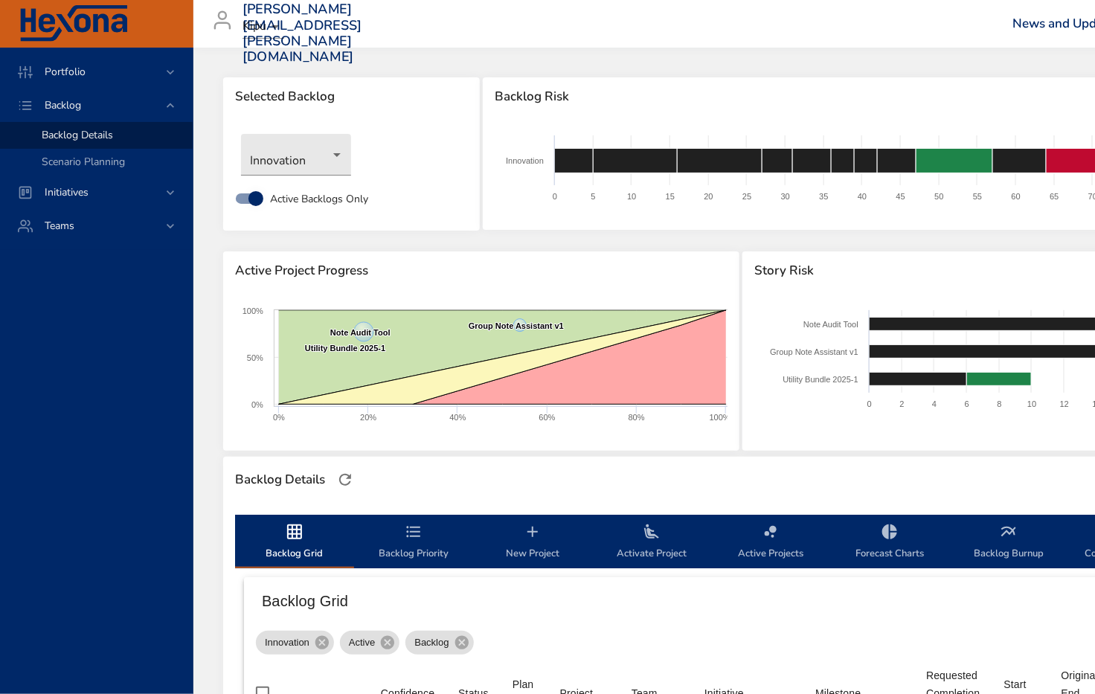
scroll to position [403, 0]
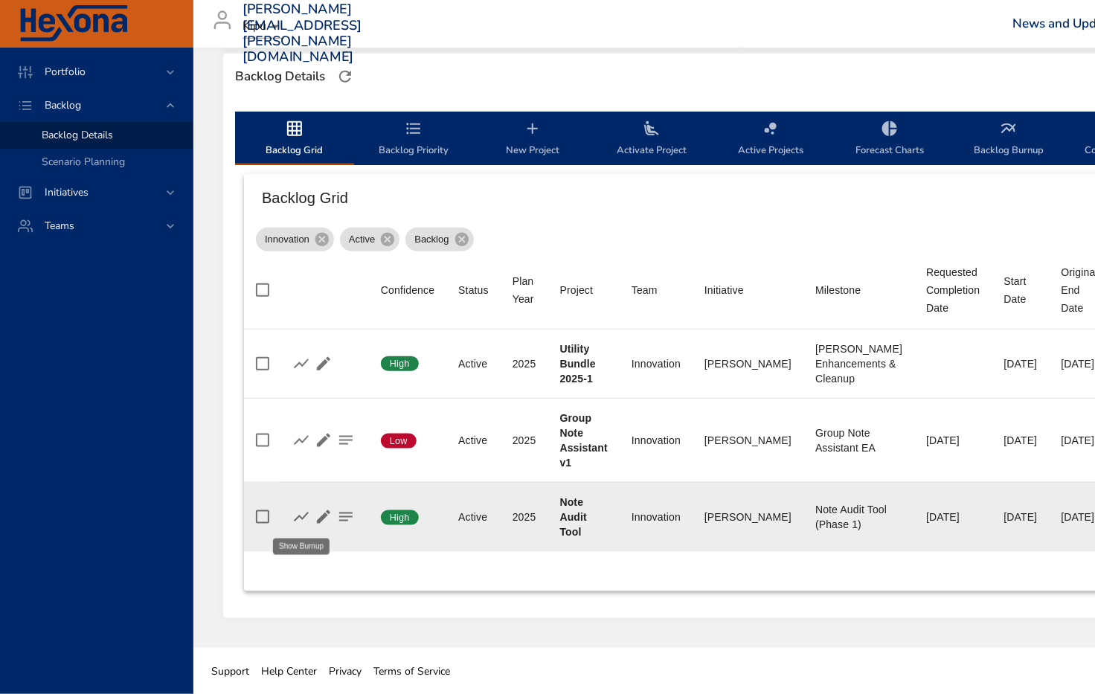
click at [295, 525] on icon "button" at bounding box center [301, 517] width 18 height 18
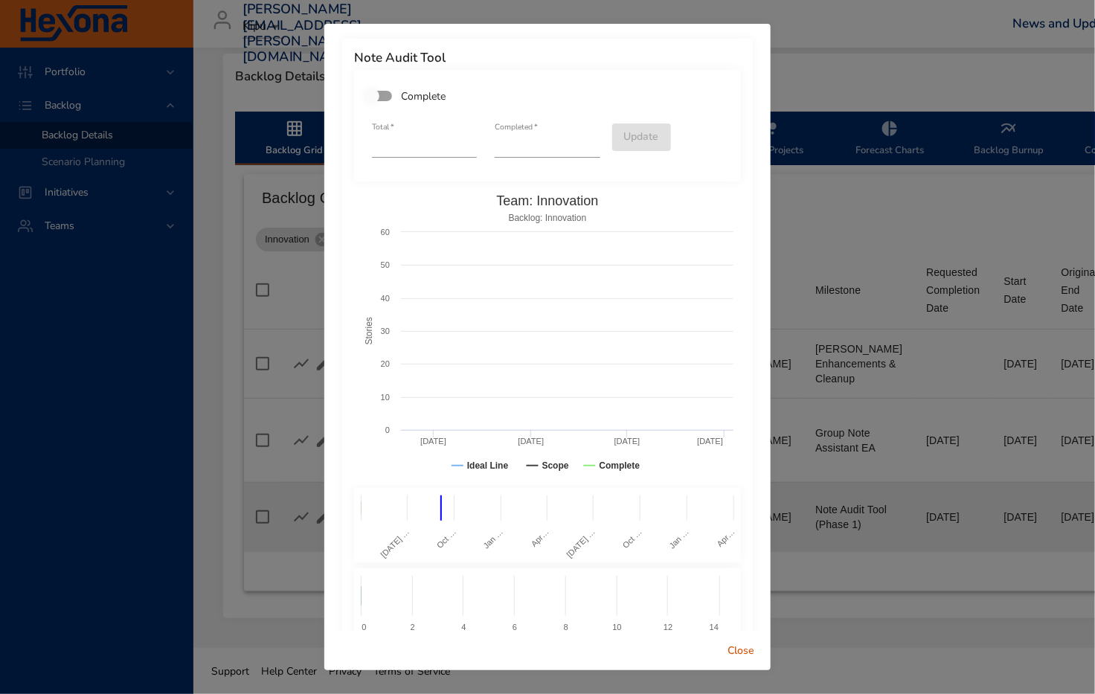
scroll to position [389, 0]
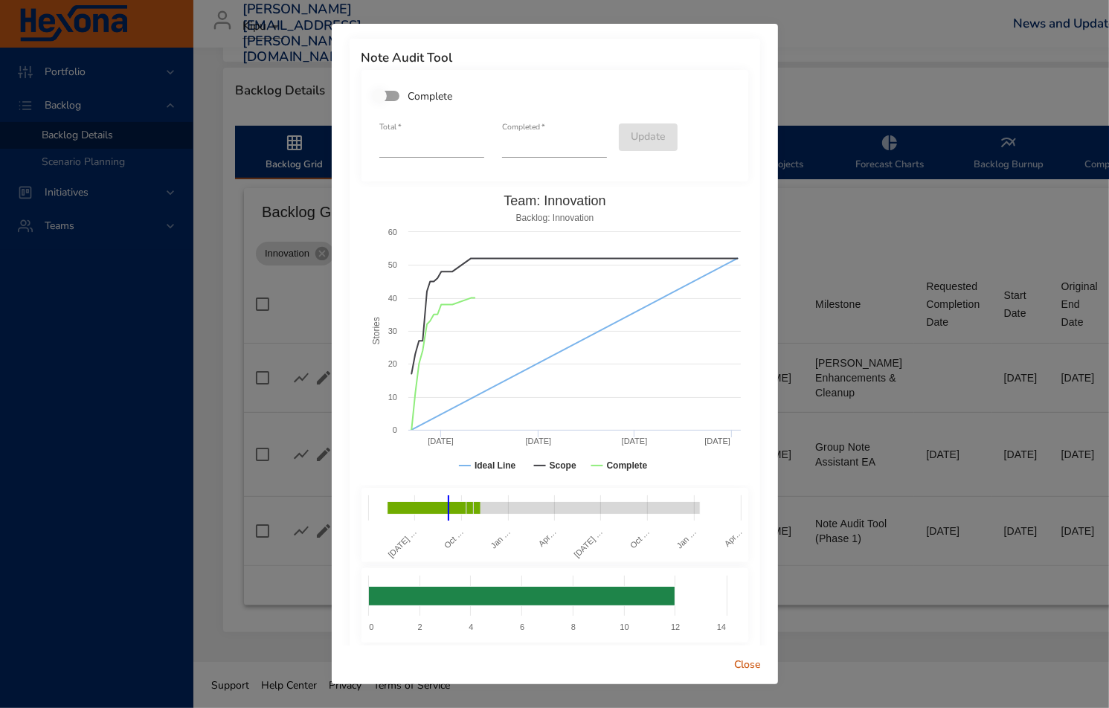
click at [820, 65] on div "Note Audit Tool Complete Total   * ** Completed   * ** Update Created with High…" at bounding box center [554, 354] width 1109 height 708
drag, startPoint x: 810, startPoint y: 135, endPoint x: 811, endPoint y: 180, distance: 45.4
click at [811, 138] on div "Note Audit Tool Complete Total   * ** Completed   * ** Update Created with High…" at bounding box center [554, 354] width 1109 height 708
click at [734, 671] on span "Close" at bounding box center [749, 665] width 36 height 19
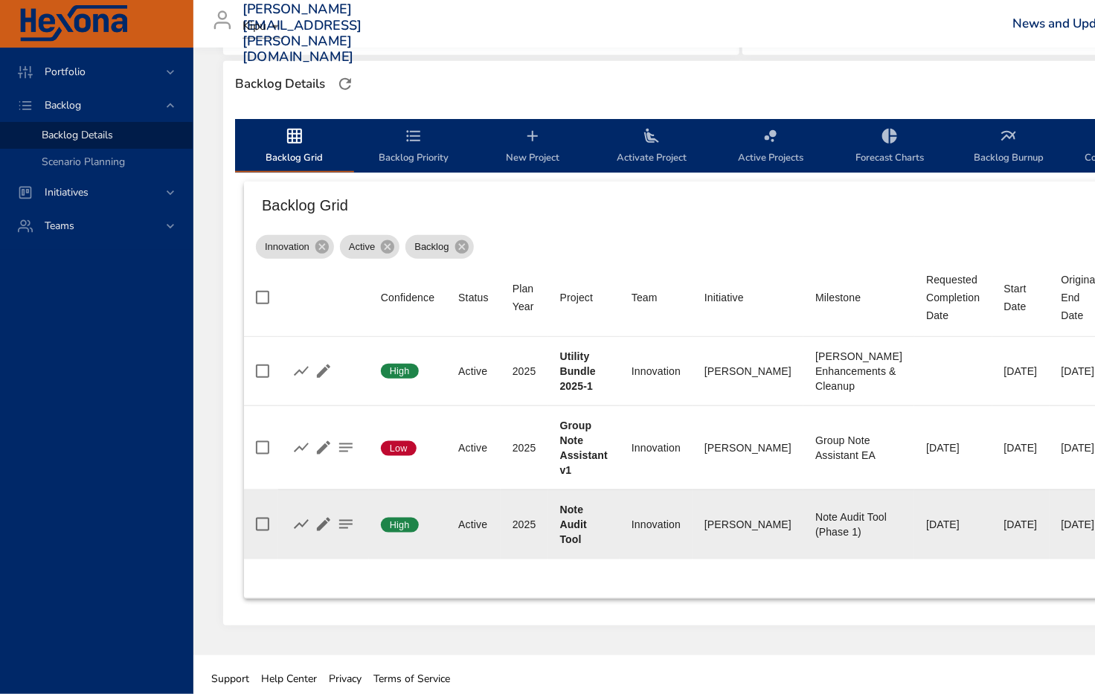
scroll to position [403, 0]
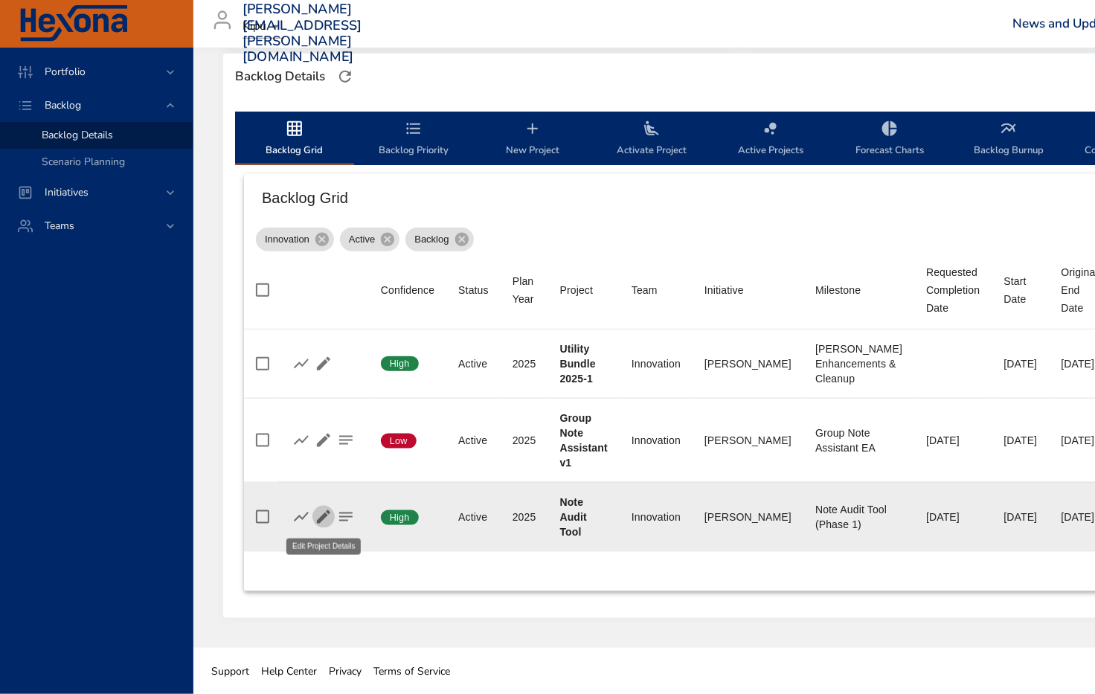
click at [321, 519] on icon "button" at bounding box center [323, 516] width 13 height 13
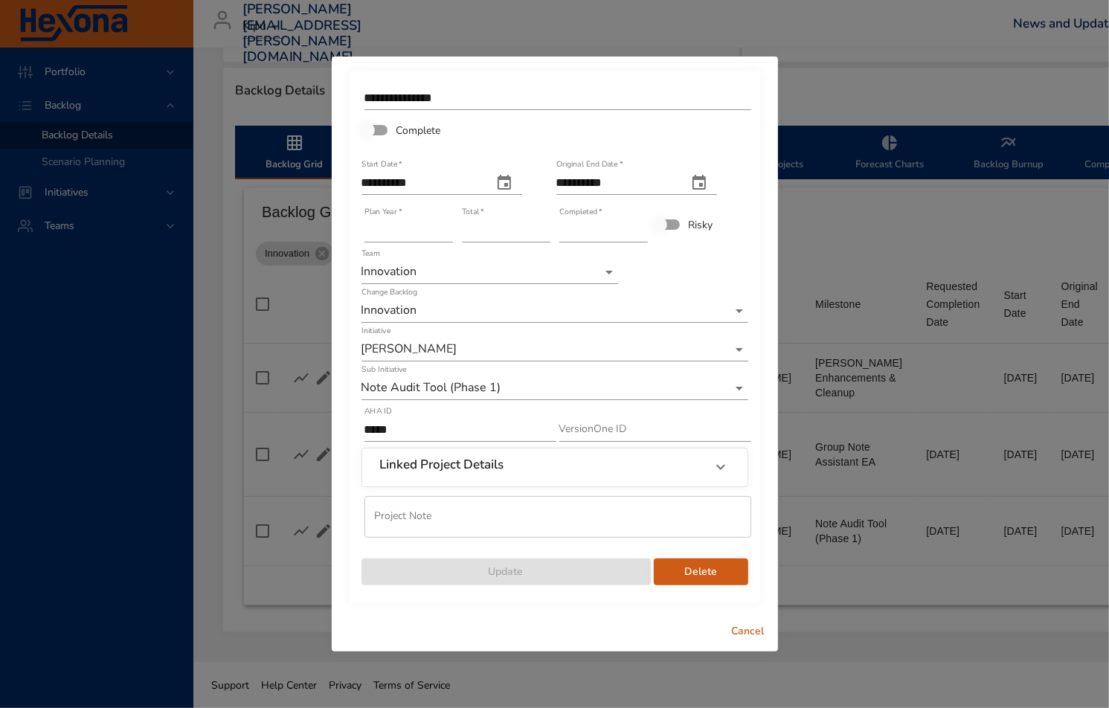
click at [741, 633] on span "Cancel" at bounding box center [749, 632] width 36 height 19
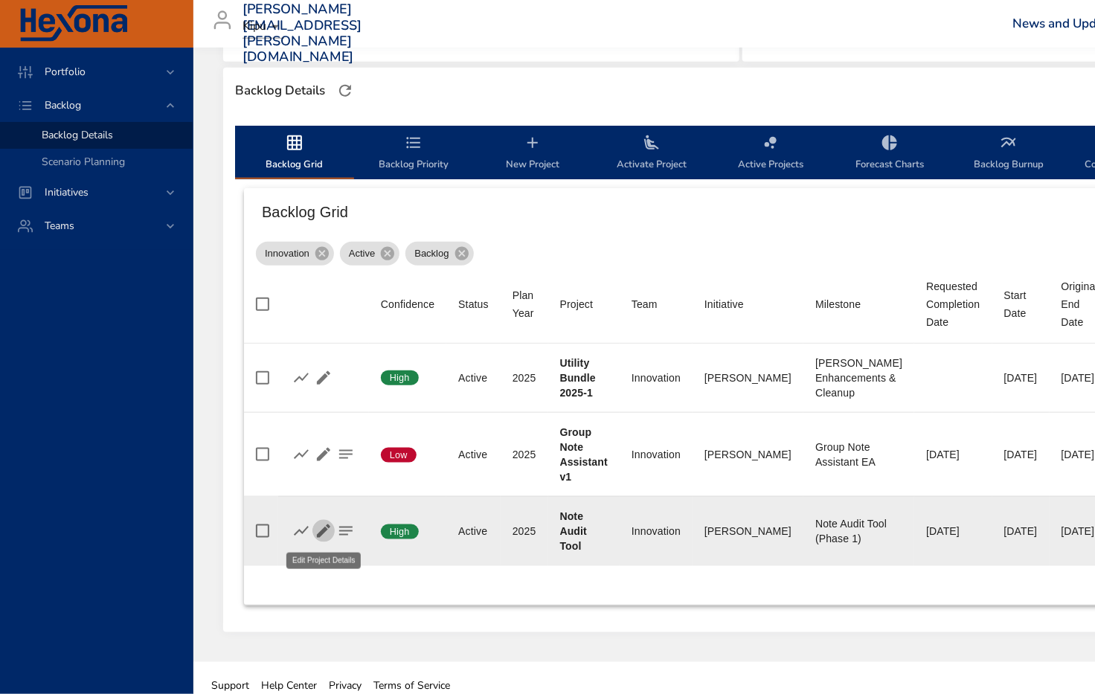
click at [320, 534] on icon "button" at bounding box center [323, 531] width 13 height 13
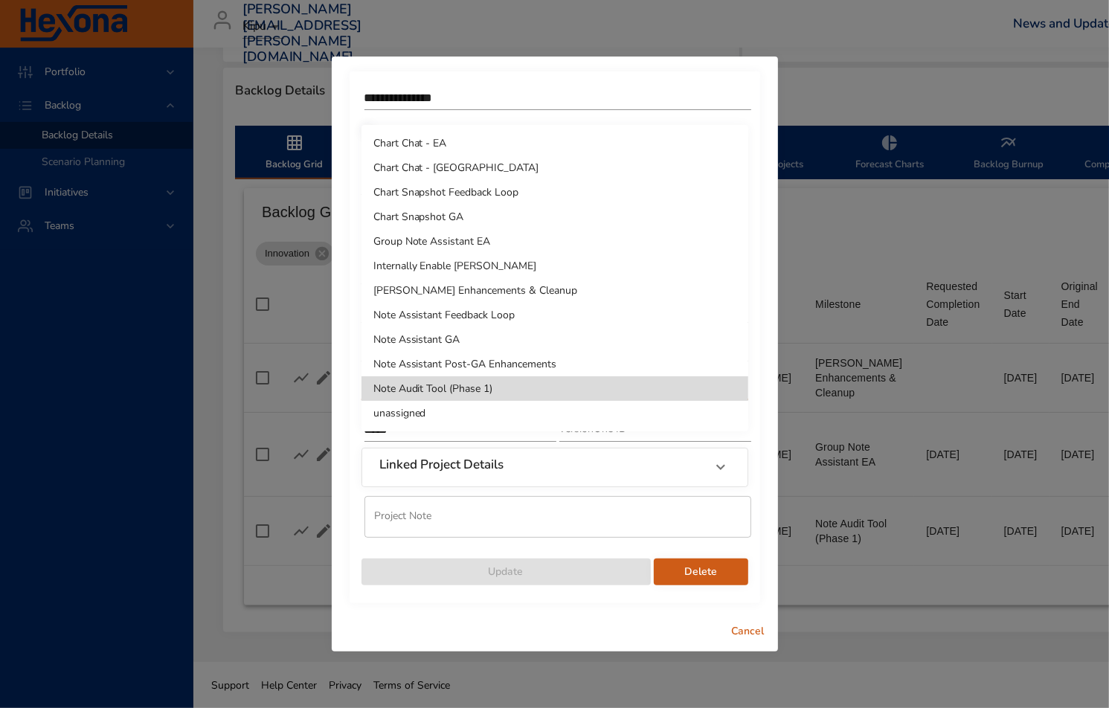
click at [757, 635] on div at bounding box center [554, 354] width 1109 height 708
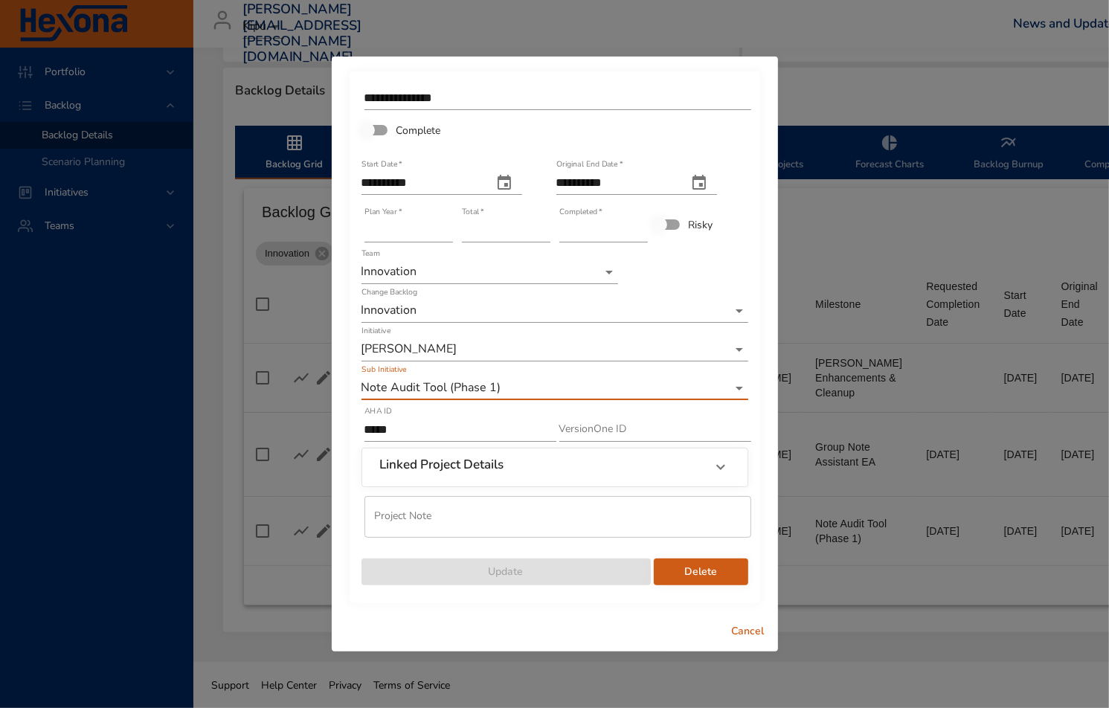
click at [754, 634] on div "Chart Chat - EA Chart Chat - GA Chart Snapshot Feedback Loop Chart Snapshot GA …" at bounding box center [554, 354] width 1109 height 708
click at [751, 631] on span "Cancel" at bounding box center [749, 632] width 36 height 19
